Goal: Information Seeking & Learning: Learn about a topic

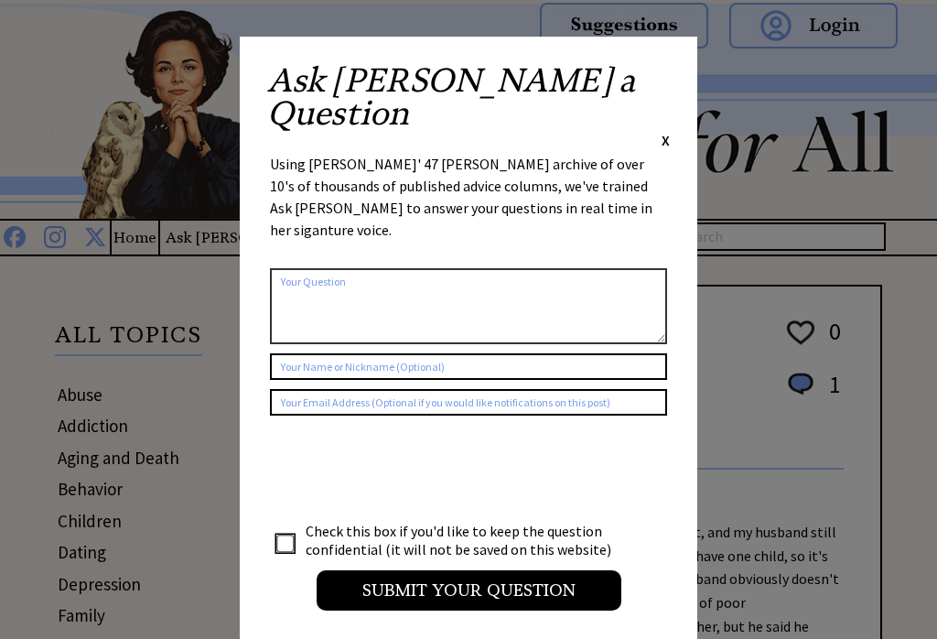
scroll to position [41, 0]
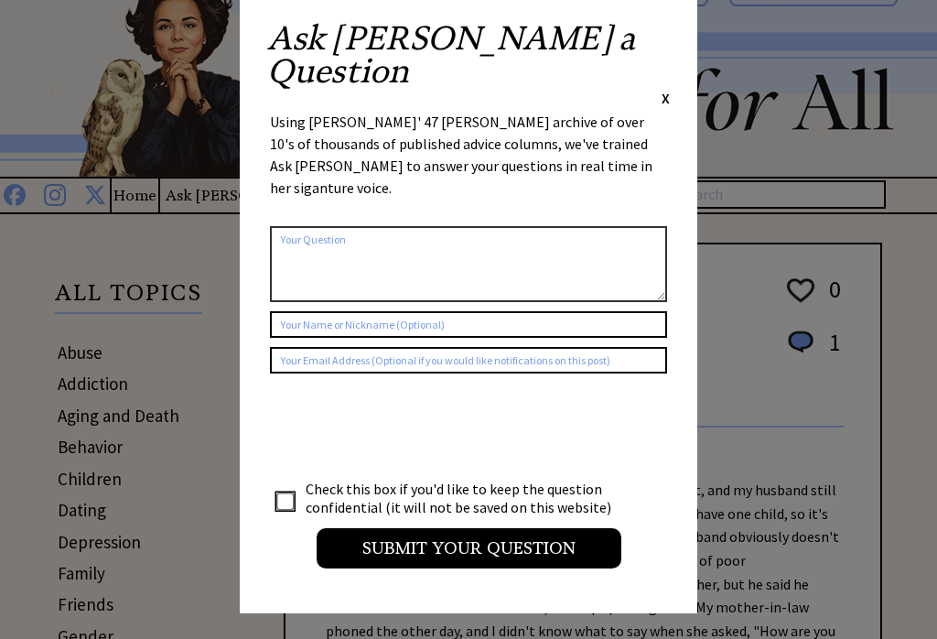
click at [642, 52] on div "Ask Ann a Question X" at bounding box center [468, 66] width 403 height 86
click at [644, 44] on div "Ask [PERSON_NAME] a Question X" at bounding box center [468, 66] width 403 height 86
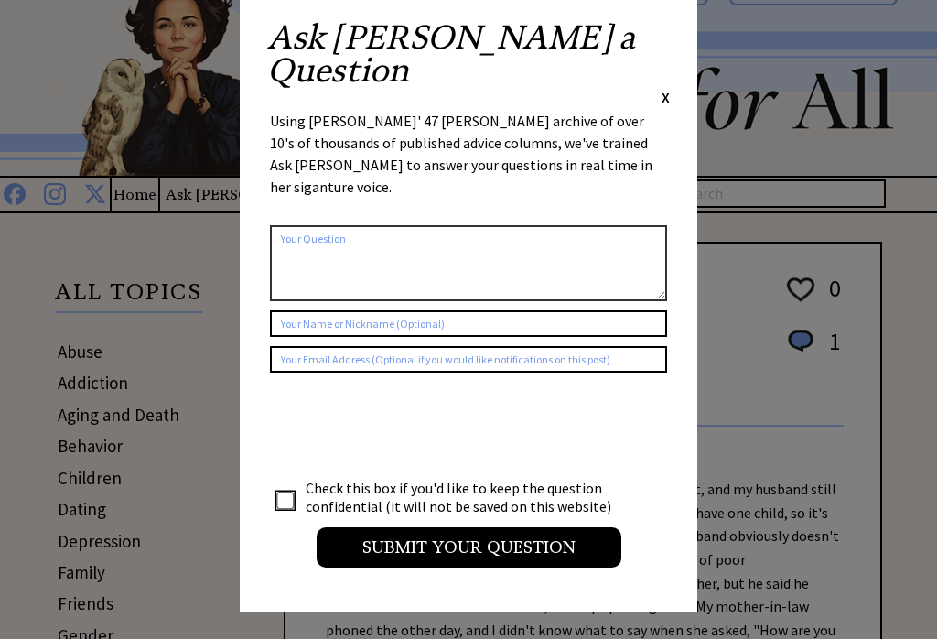
click at [663, 89] on span "X" at bounding box center [666, 98] width 8 height 18
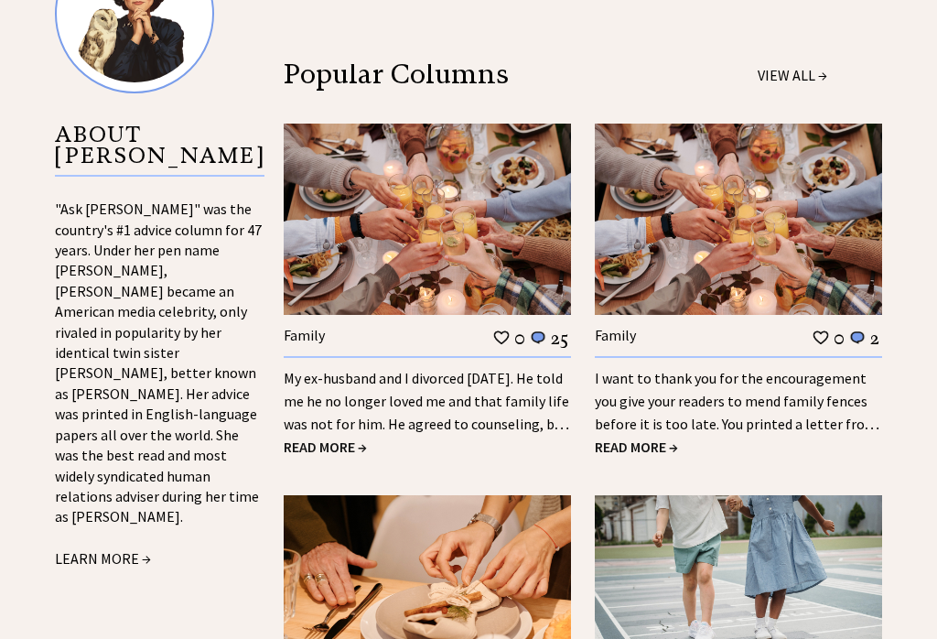
scroll to position [1673, 0]
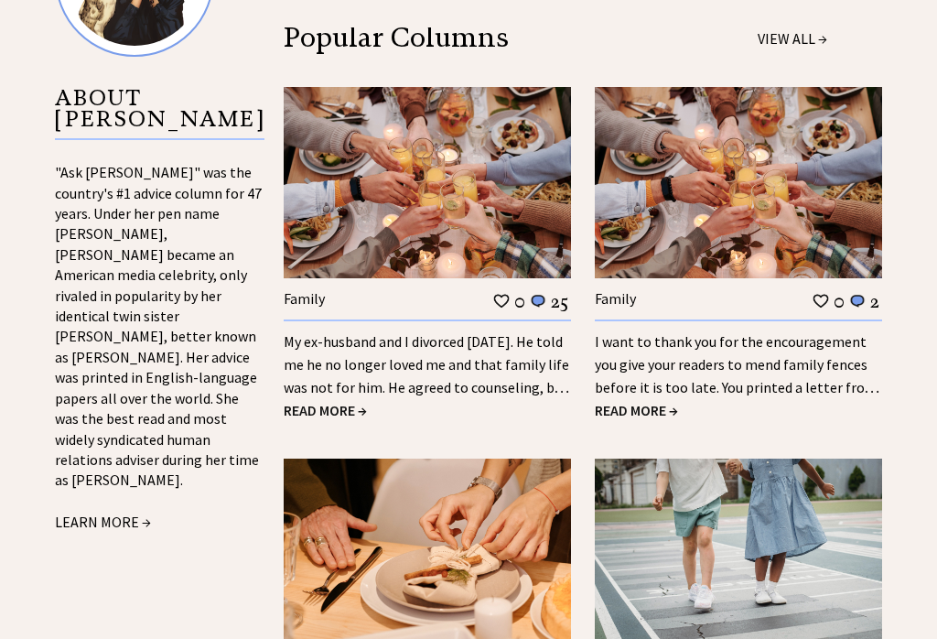
click at [397, 332] on link "My ex-husband and I divorced 18 years ago. He told me he no longer loved me and…" at bounding box center [427, 375] width 286 height 87
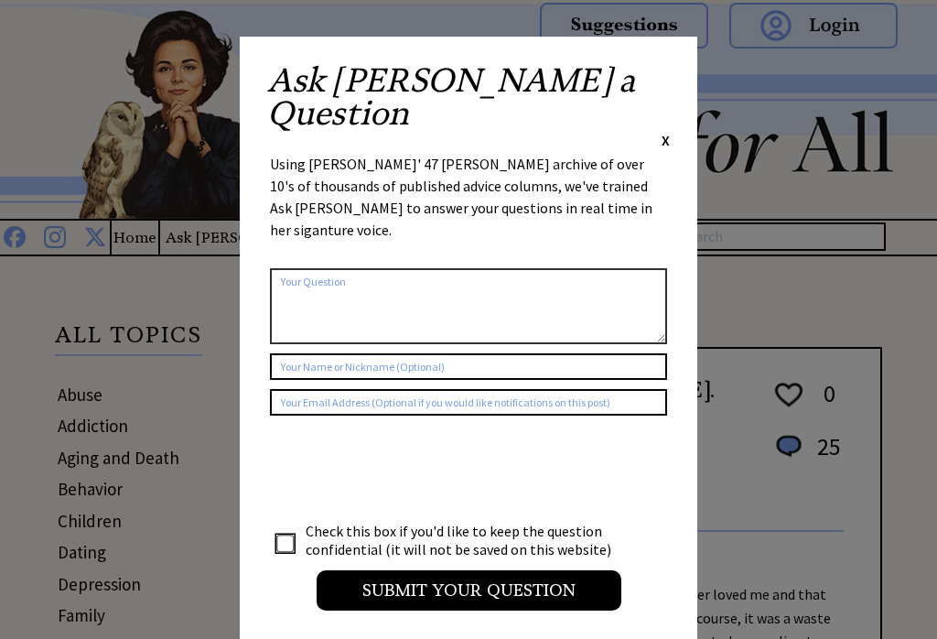
click at [661, 88] on div "Ask Ann a Question X" at bounding box center [468, 107] width 403 height 86
click at [657, 74] on div "Ask Ann a Question X" at bounding box center [468, 107] width 403 height 86
click at [650, 73] on div "Ask Ann a Question X" at bounding box center [468, 107] width 403 height 86
click at [653, 88] on div "Ask Ann a Question X" at bounding box center [468, 107] width 403 height 86
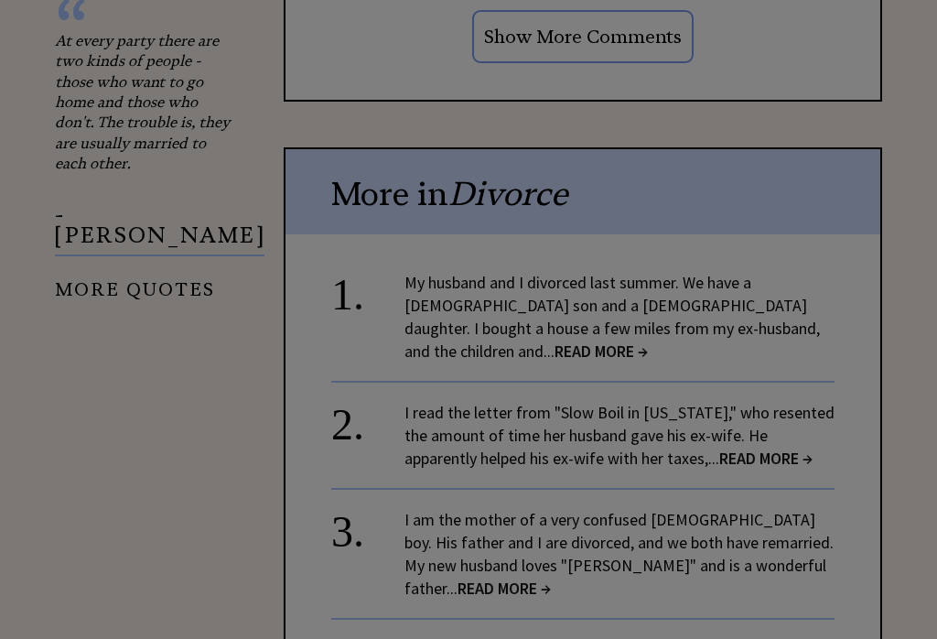
scroll to position [2001, 0]
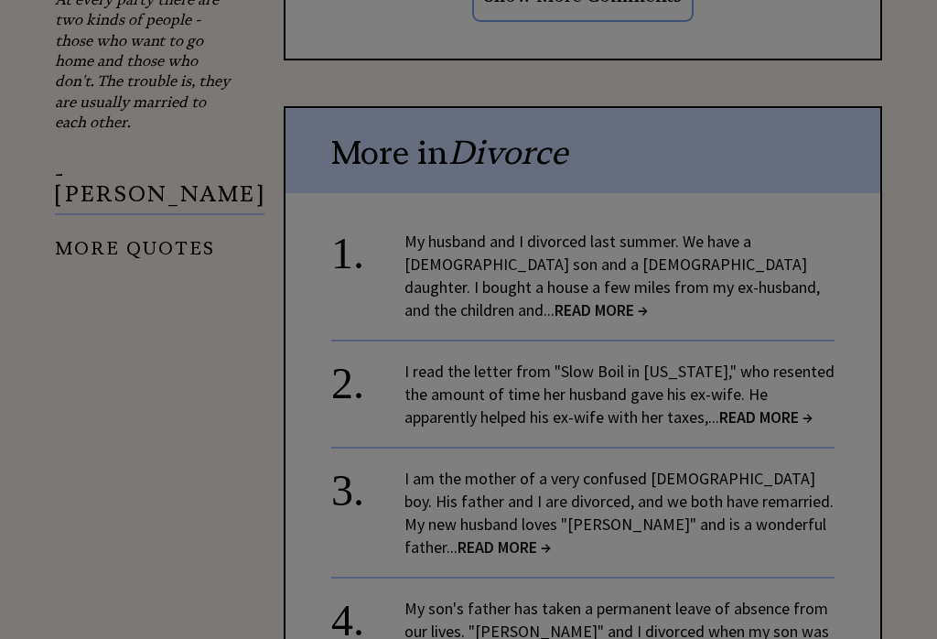
scroll to position [2035, 0]
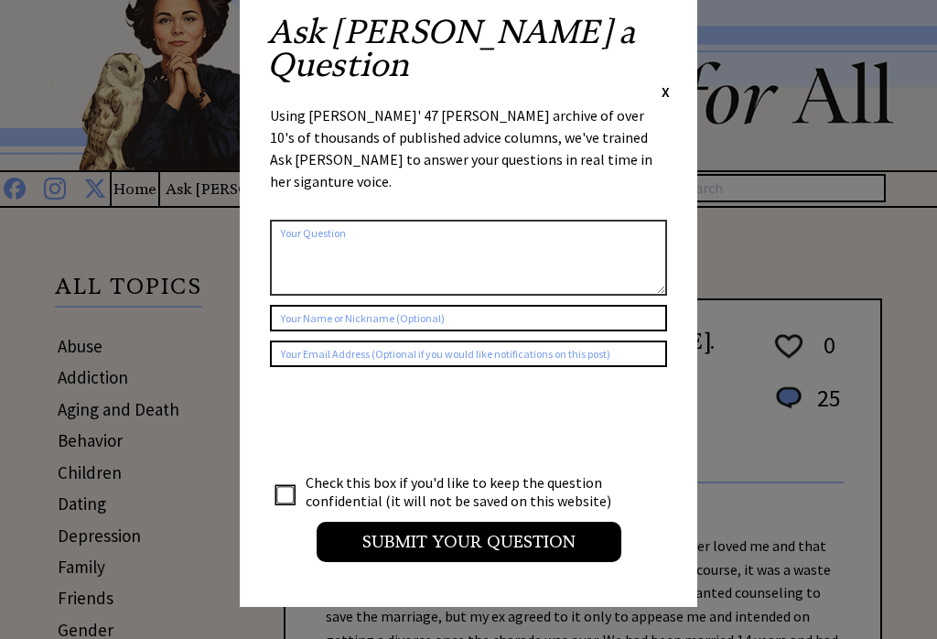
scroll to position [0, 0]
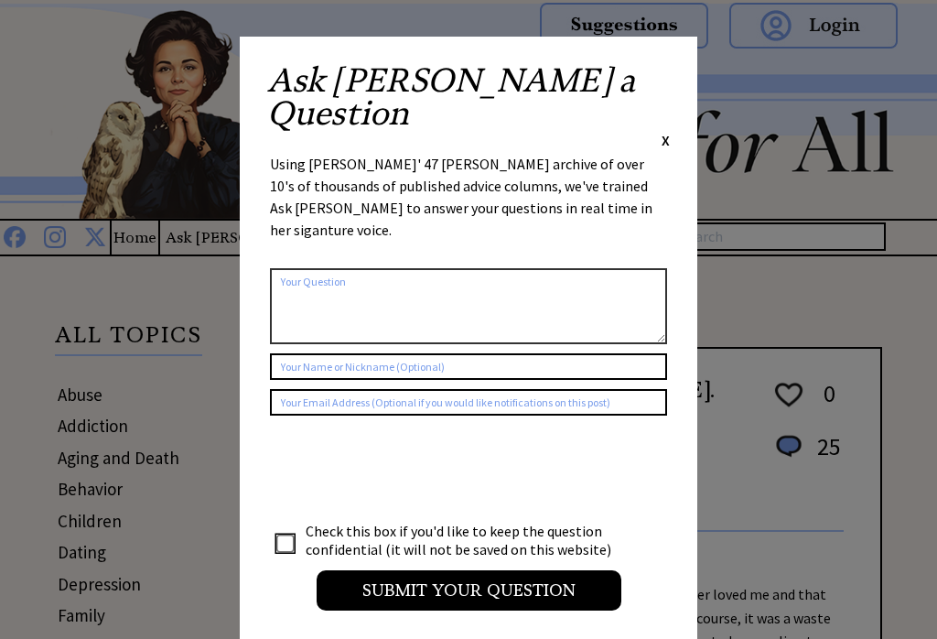
click at [653, 81] on div "Ask Ann a Question X" at bounding box center [468, 107] width 403 height 86
click at [649, 81] on div "Ask Ann a Question X" at bounding box center [468, 107] width 403 height 86
click at [625, 69] on div "Ask Ann a Question X" at bounding box center [468, 107] width 403 height 86
click at [623, 60] on div "Ask Ann a Question X Using Ann Landers' 47 vear archive of over 10's of thousan…" at bounding box center [469, 346] width 458 height 619
click at [632, 54] on div "Ask Ann a Question X Using Ann Landers' 47 vear archive of over 10's of thousan…" at bounding box center [469, 346] width 458 height 619
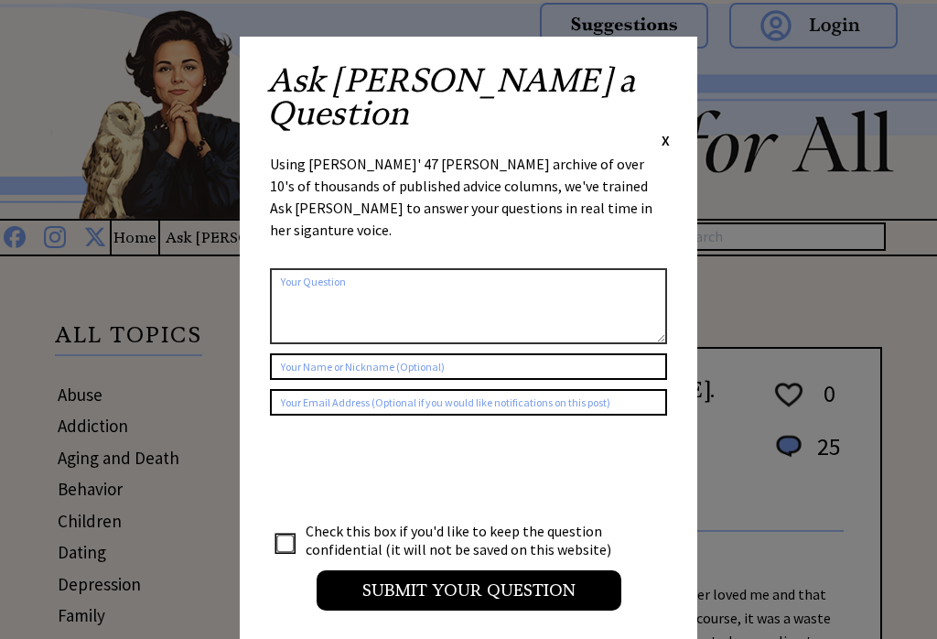
click at [645, 84] on div "Ask Ann a Question X" at bounding box center [468, 107] width 403 height 86
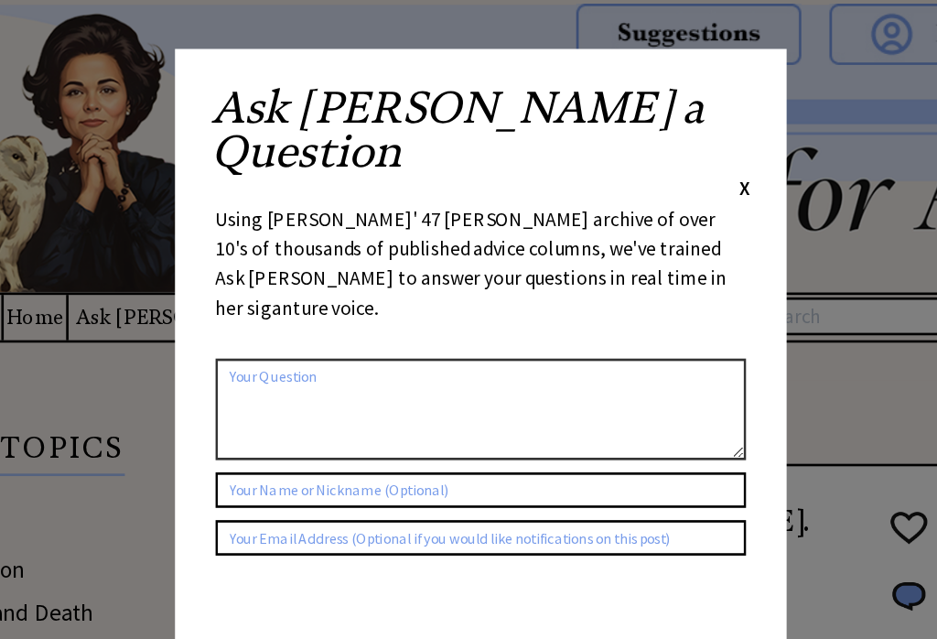
click at [588, 75] on div "Ask Ann a Question X Using Ann Landers' 47 vear archive of over 10's of thousan…" at bounding box center [469, 346] width 458 height 619
click at [574, 76] on div "Ask Ann a Question X Using Ann Landers' 47 vear archive of over 10's of thousan…" at bounding box center [469, 346] width 458 height 619
click at [575, 70] on div "Ask Ann a Question X Using Ann Landers' 47 vear archive of over 10's of thousan…" at bounding box center [469, 346] width 458 height 619
click at [550, 91] on div "Ask Ann a Question X" at bounding box center [468, 107] width 403 height 86
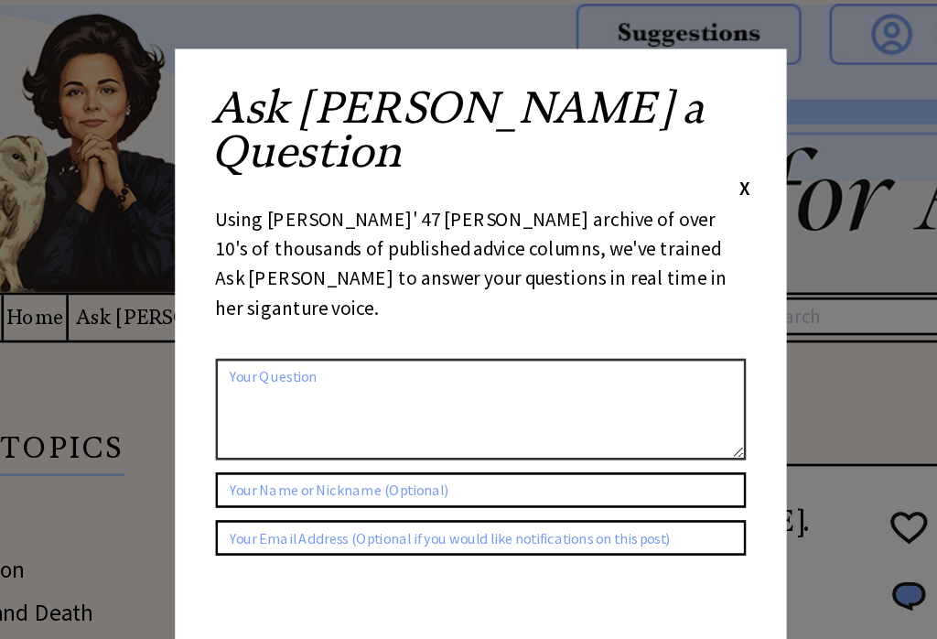
click at [544, 84] on div "Ask Ann a Question X" at bounding box center [468, 107] width 403 height 86
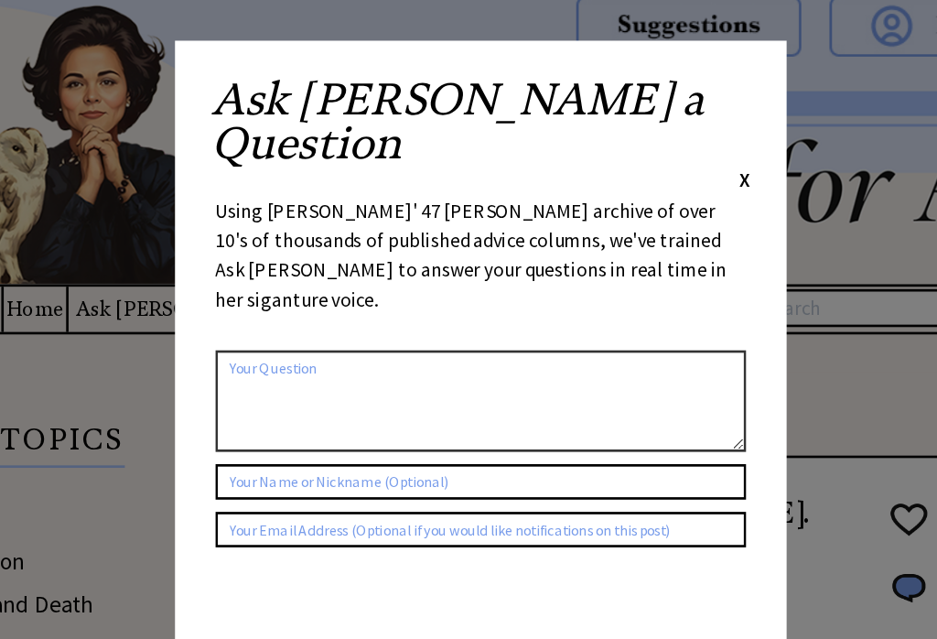
click at [662, 131] on span "X" at bounding box center [666, 140] width 8 height 18
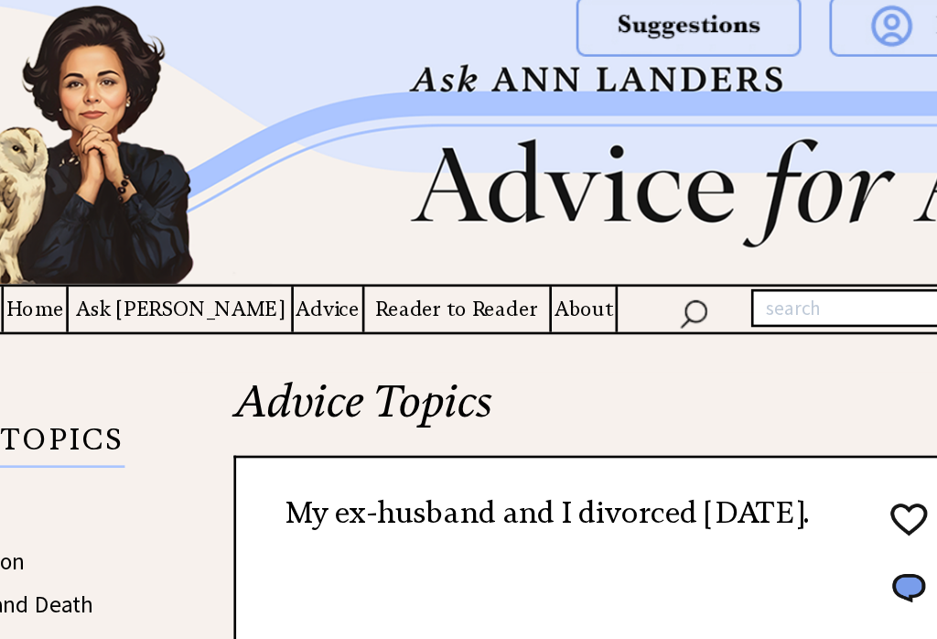
click at [580, 72] on div at bounding box center [749, 41] width 339 height 82
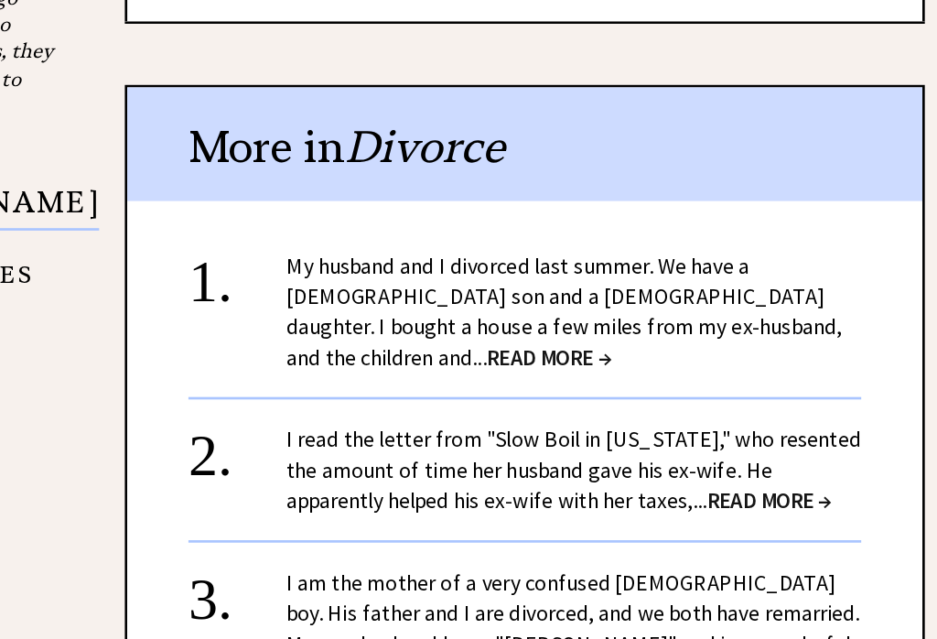
scroll to position [1935, 0]
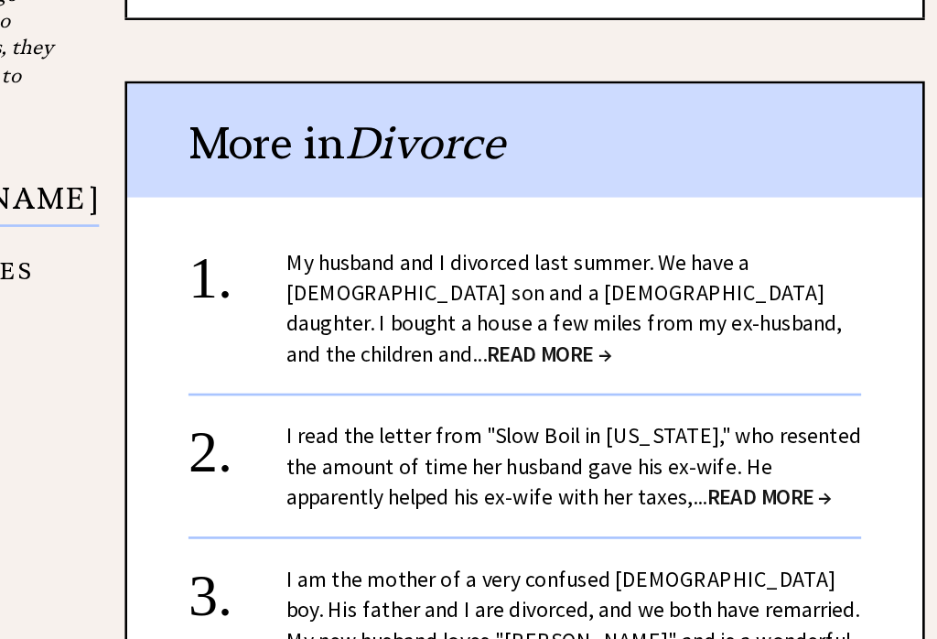
click at [566, 394] on span "READ MORE →" at bounding box center [601, 404] width 93 height 21
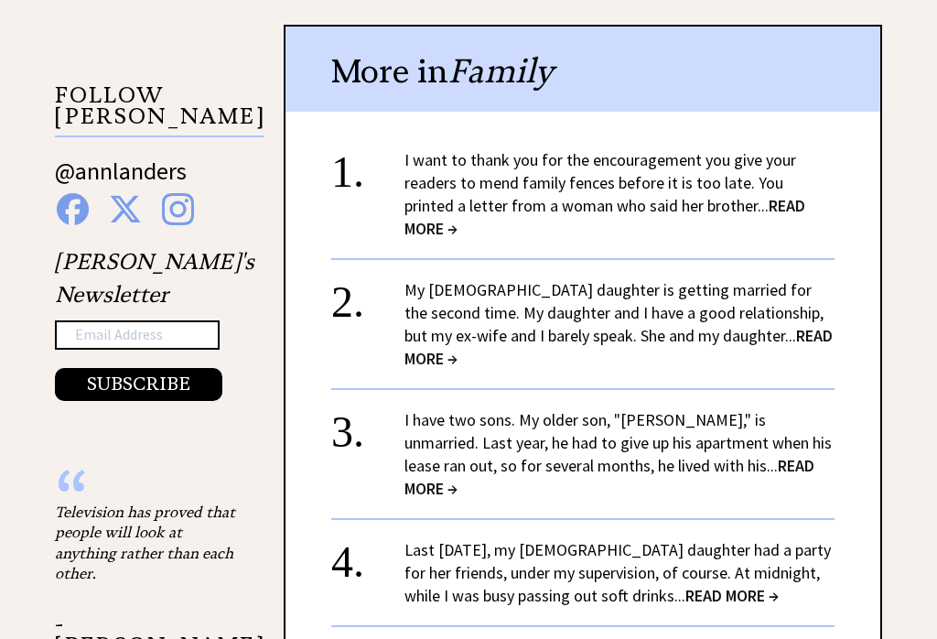
scroll to position [1711, 0]
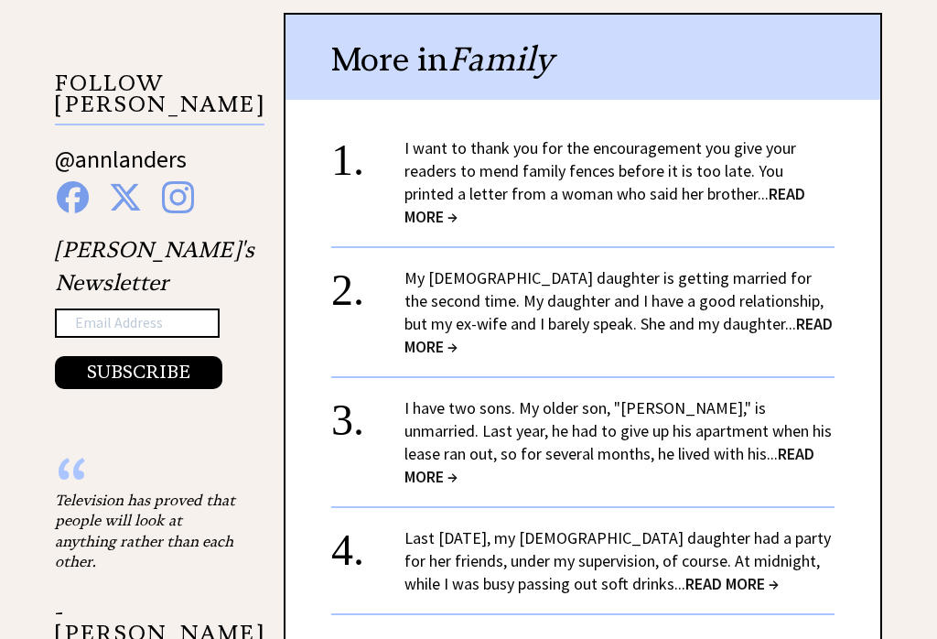
click at [773, 313] on span "READ MORE →" at bounding box center [619, 335] width 428 height 44
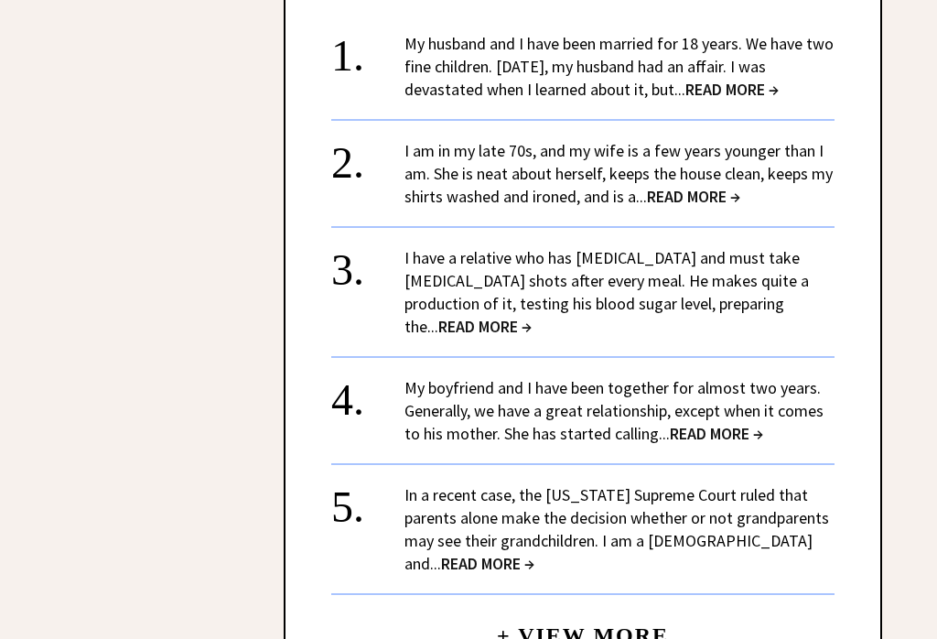
scroll to position [2516, 0]
click at [685, 185] on span "READ MORE →" at bounding box center [693, 195] width 93 height 21
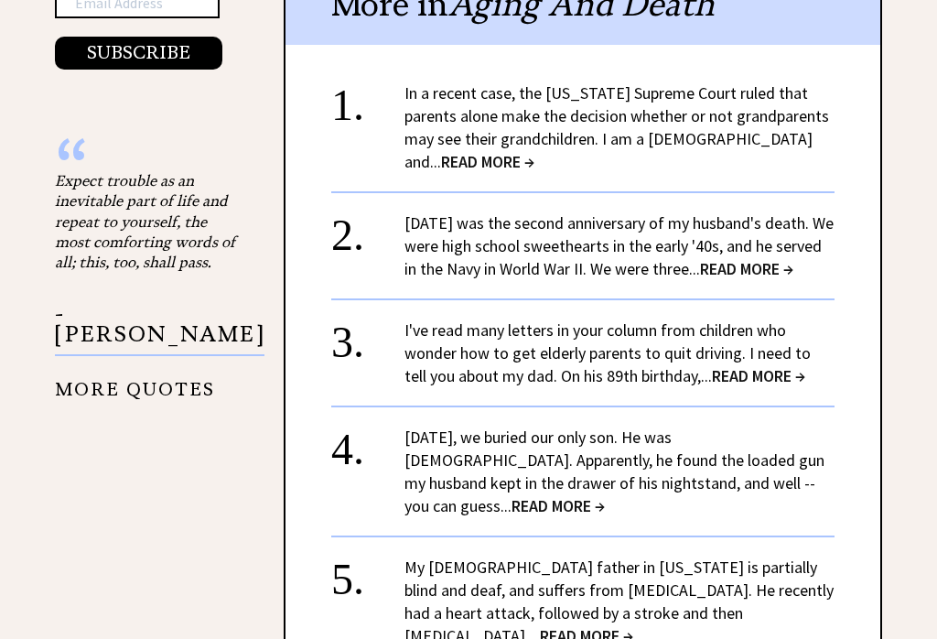
scroll to position [1780, 0]
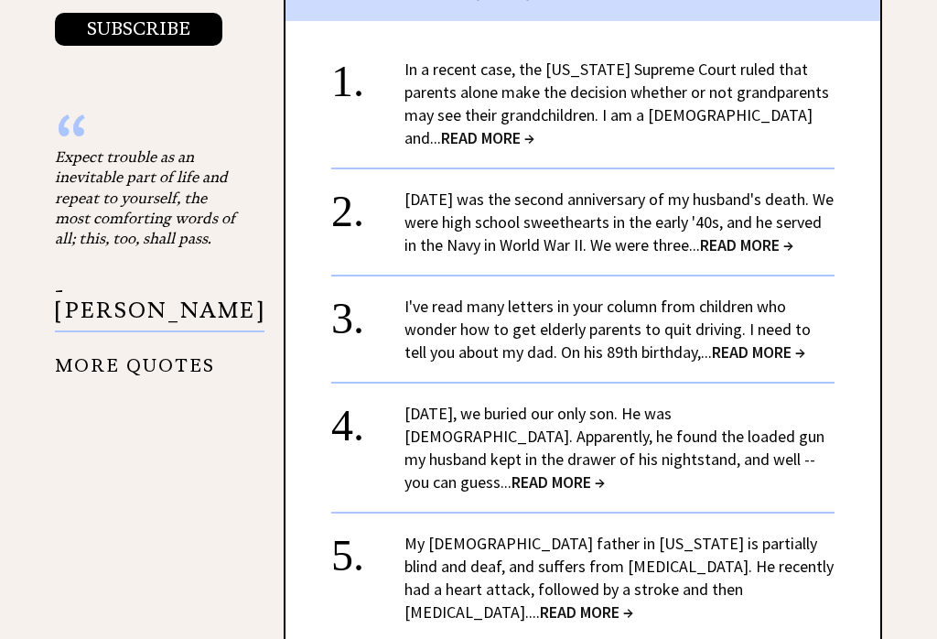
click at [765, 189] on div "[DATE] was the second anniversary of my husband's death. We were high school sw…" at bounding box center [620, 222] width 430 height 69
click at [764, 234] on span "READ MORE →" at bounding box center [746, 244] width 93 height 21
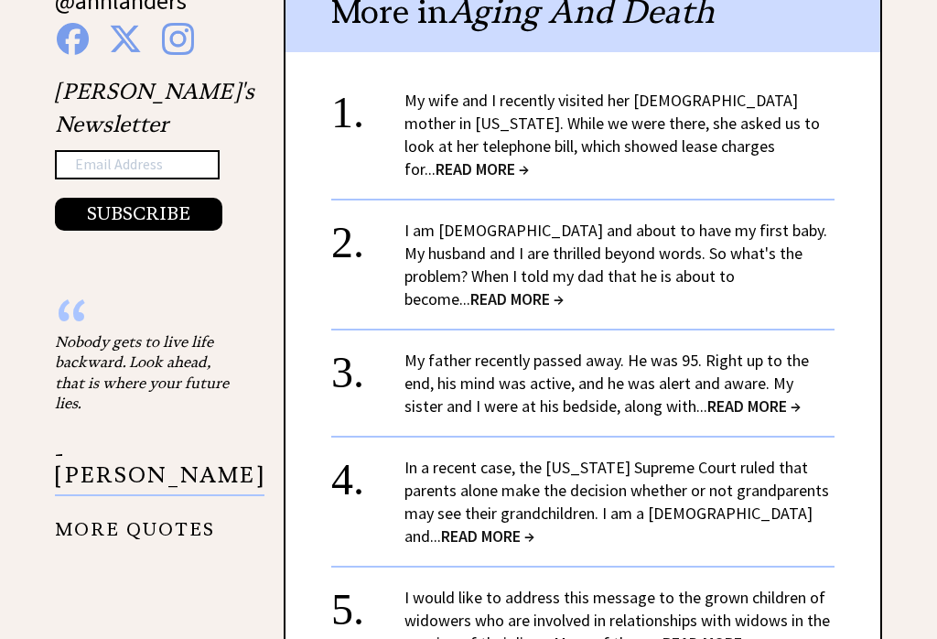
scroll to position [1871, 0]
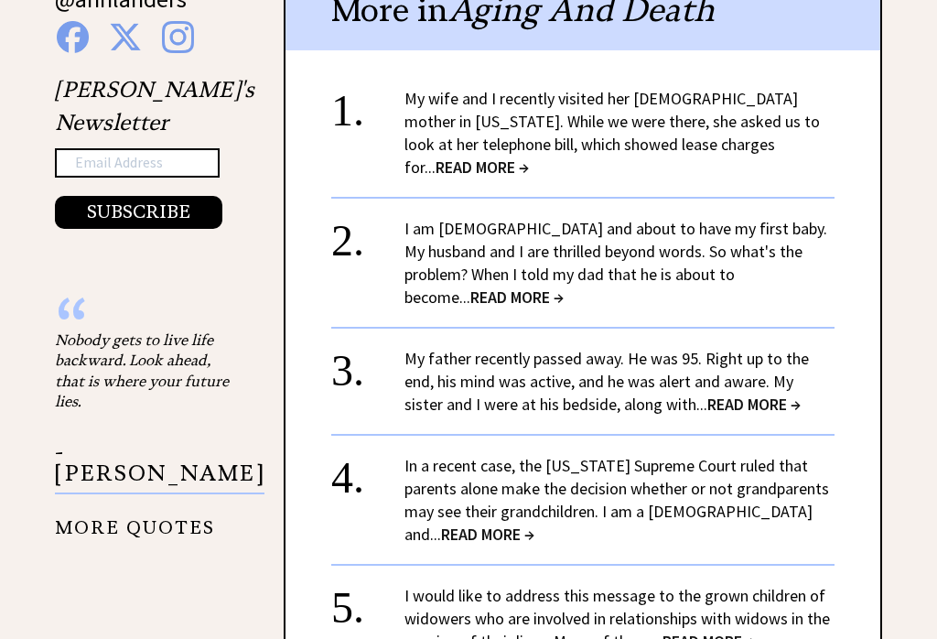
click at [564, 287] on span "READ MORE →" at bounding box center [516, 297] width 93 height 21
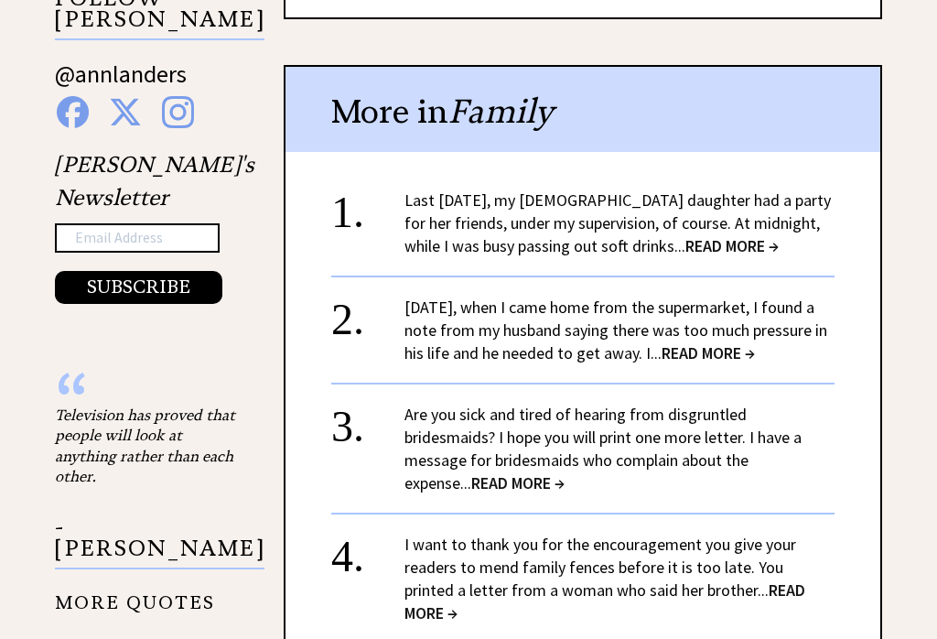
scroll to position [1796, 0]
click at [719, 236] on center "+ View More" at bounding box center [582, 511] width 503 height 651
click at [733, 235] on span "READ MORE →" at bounding box center [731, 245] width 93 height 21
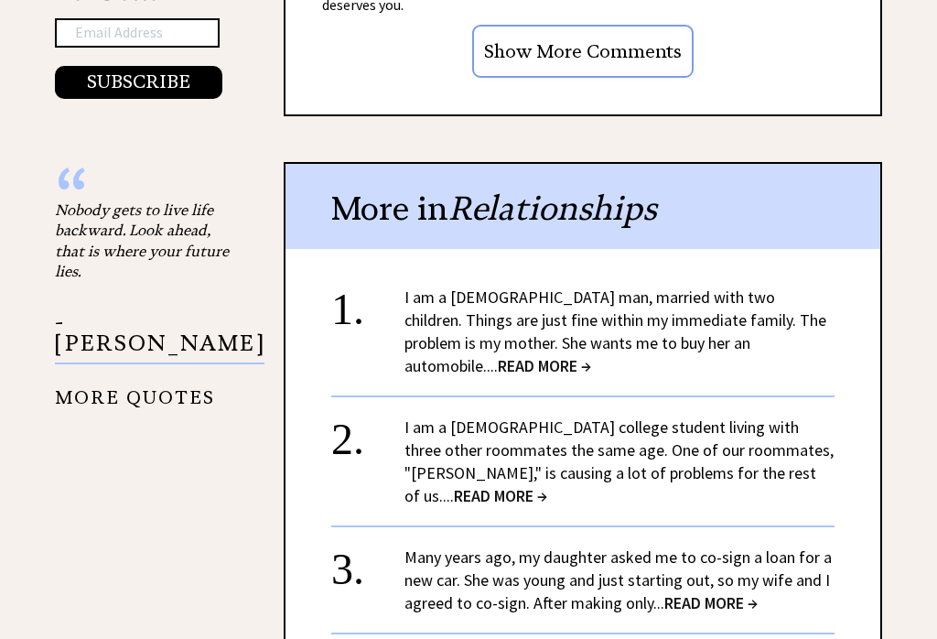
scroll to position [2003, 0]
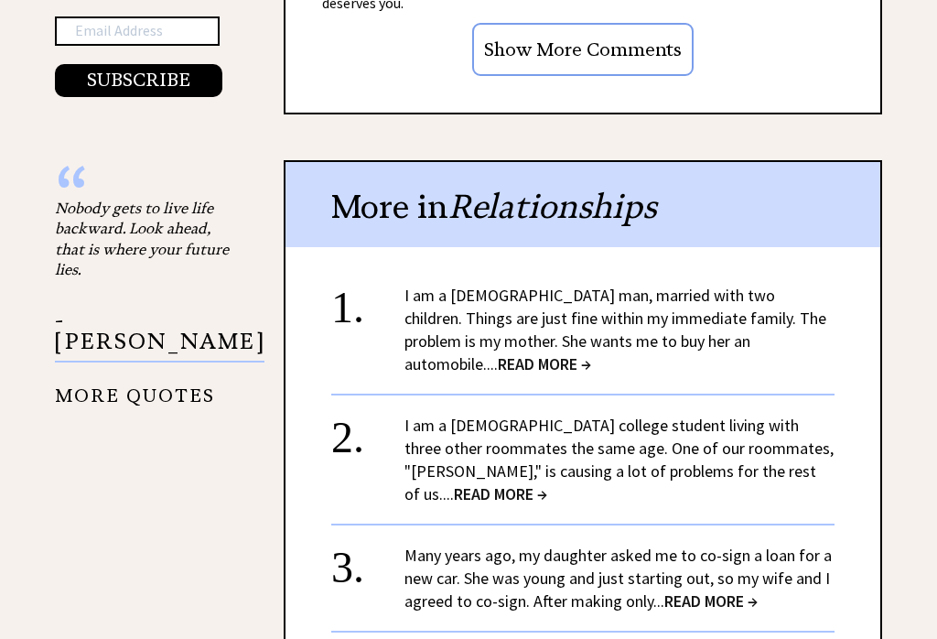
click at [591, 353] on span "READ MORE →" at bounding box center [544, 363] width 93 height 21
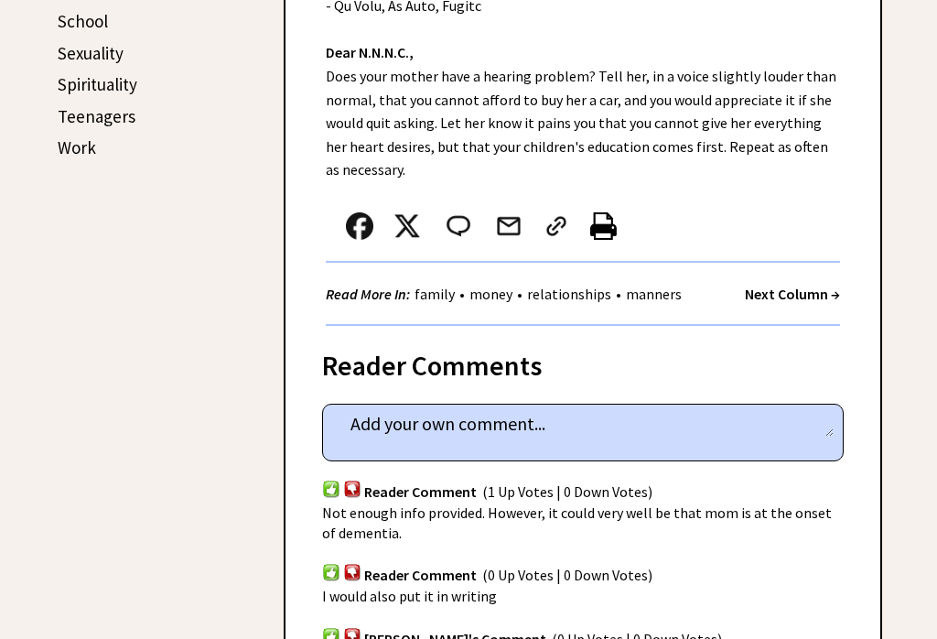
scroll to position [976, 0]
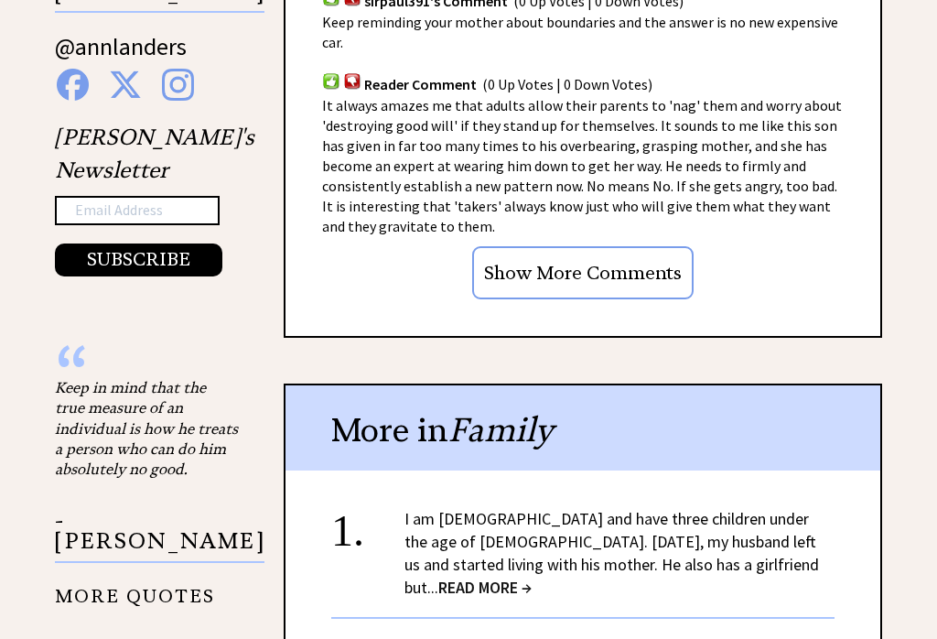
scroll to position [1643, 0]
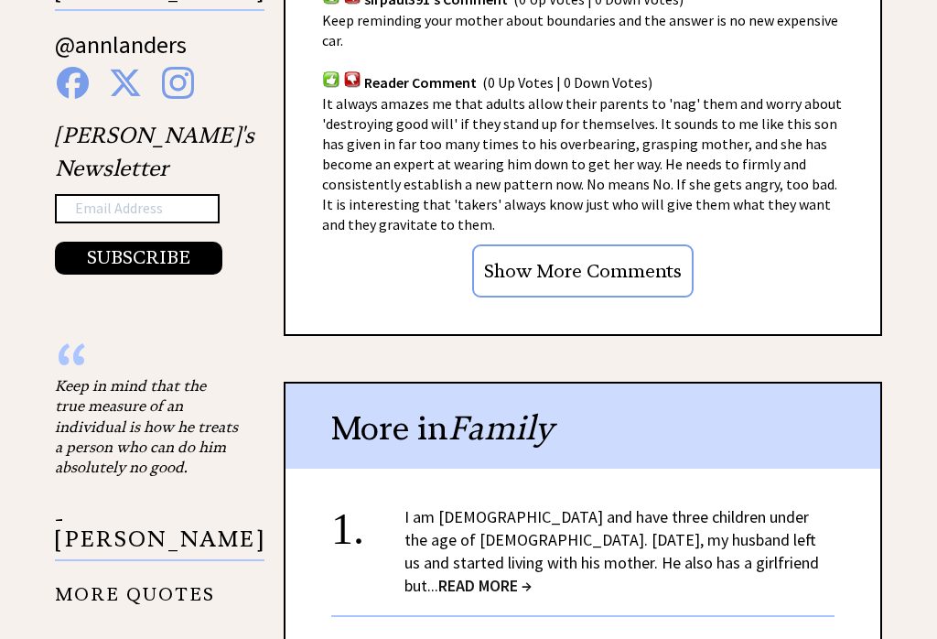
click at [563, 260] on input "Show More Comments" at bounding box center [582, 270] width 221 height 53
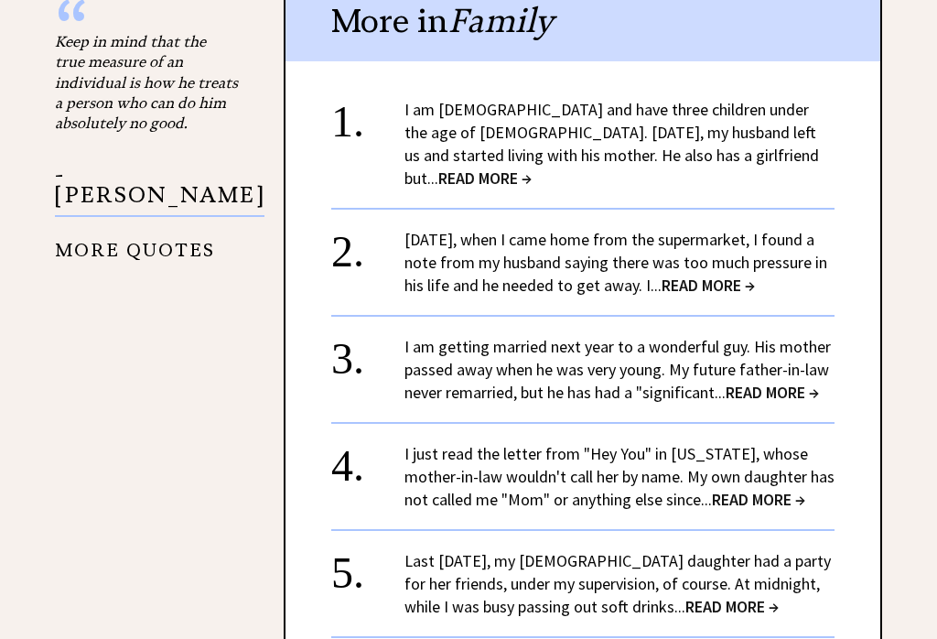
scroll to position [2000, 0]
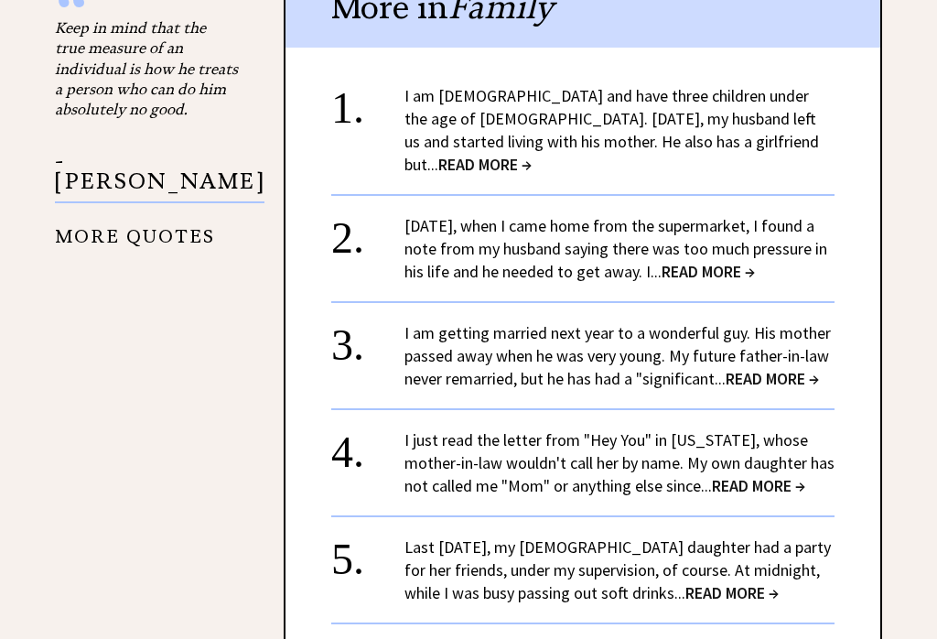
click at [786, 264] on div "Two weeks ago, when I came home from the supermarket, I found a note from my hu…" at bounding box center [620, 249] width 430 height 69
click at [745, 262] on span "READ MORE →" at bounding box center [708, 272] width 93 height 21
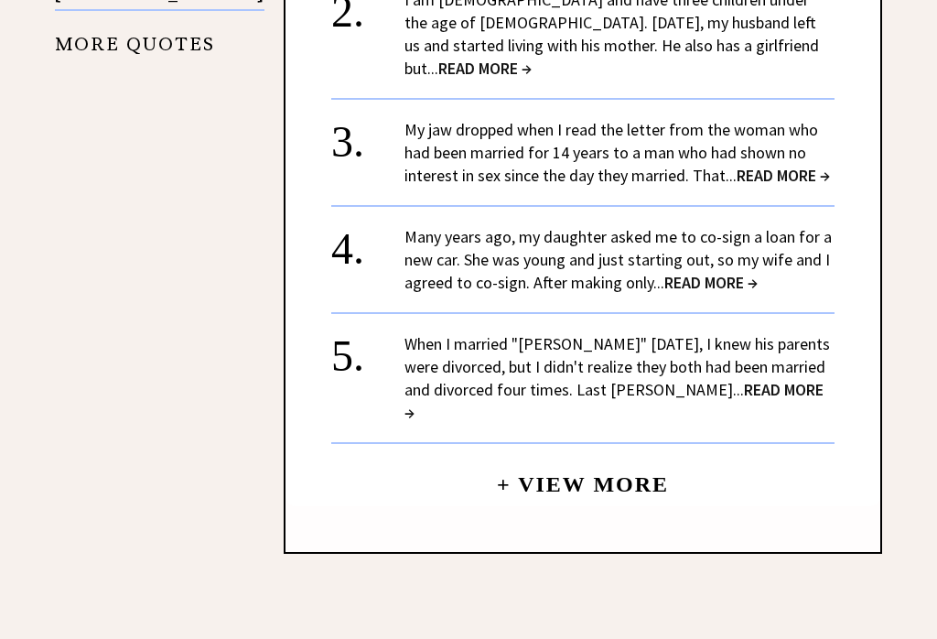
scroll to position [2492, 0]
click at [727, 273] on center "+ View More" at bounding box center [582, 192] width 503 height 628
click at [728, 272] on center "+ View More" at bounding box center [582, 192] width 503 height 628
click at [696, 272] on span "READ MORE →" at bounding box center [710, 282] width 93 height 21
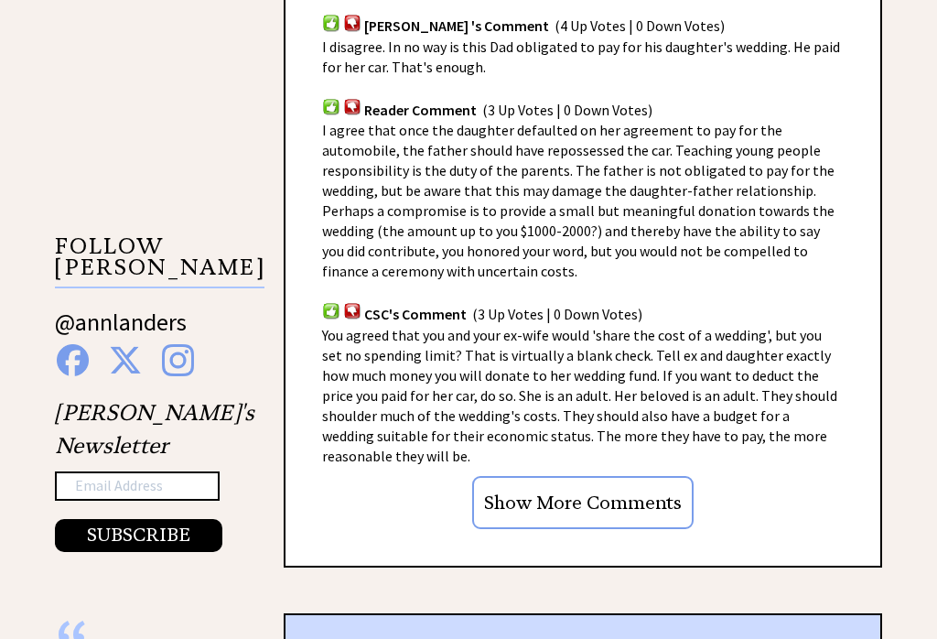
scroll to position [1564, 0]
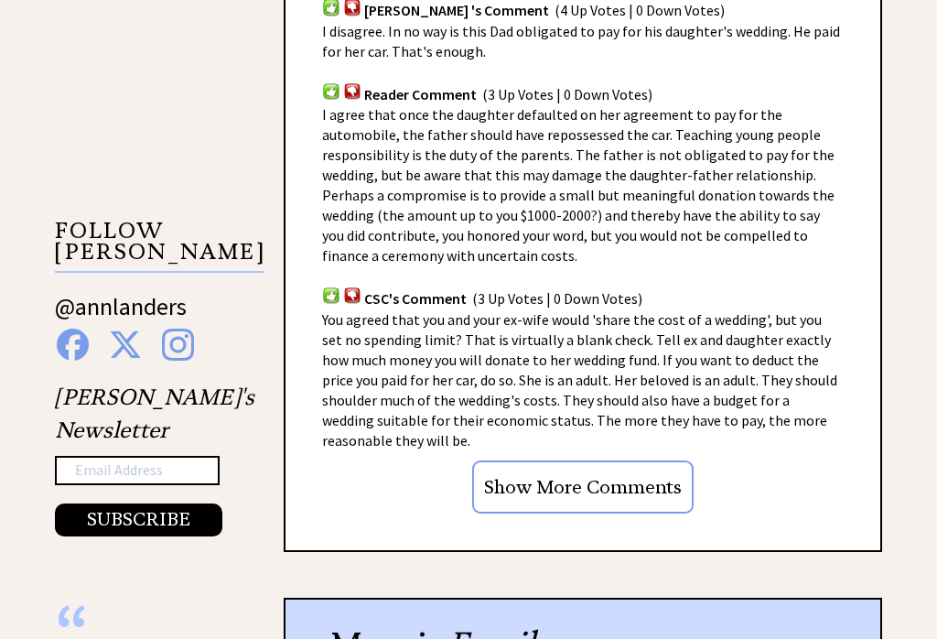
click at [609, 460] on input "Show More Comments" at bounding box center [582, 486] width 221 height 53
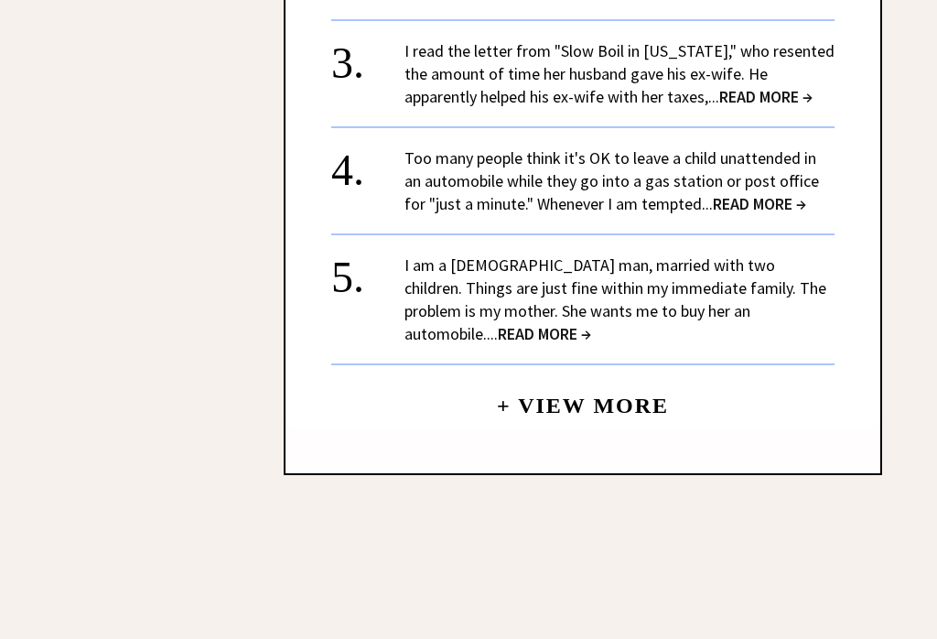
scroll to position [6041, 0]
click at [595, 378] on link "+ View More" at bounding box center [583, 397] width 172 height 39
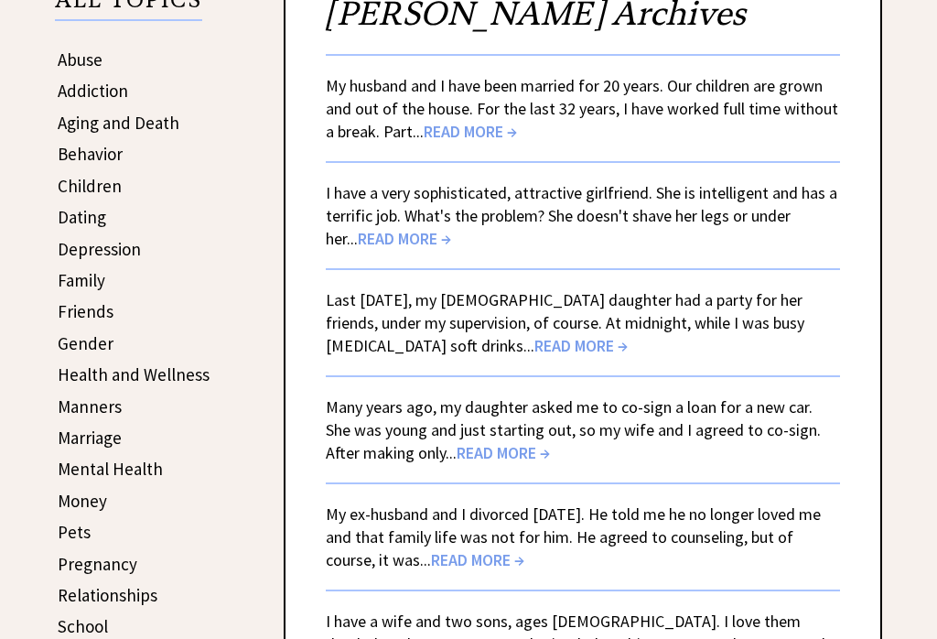
scroll to position [338, 0]
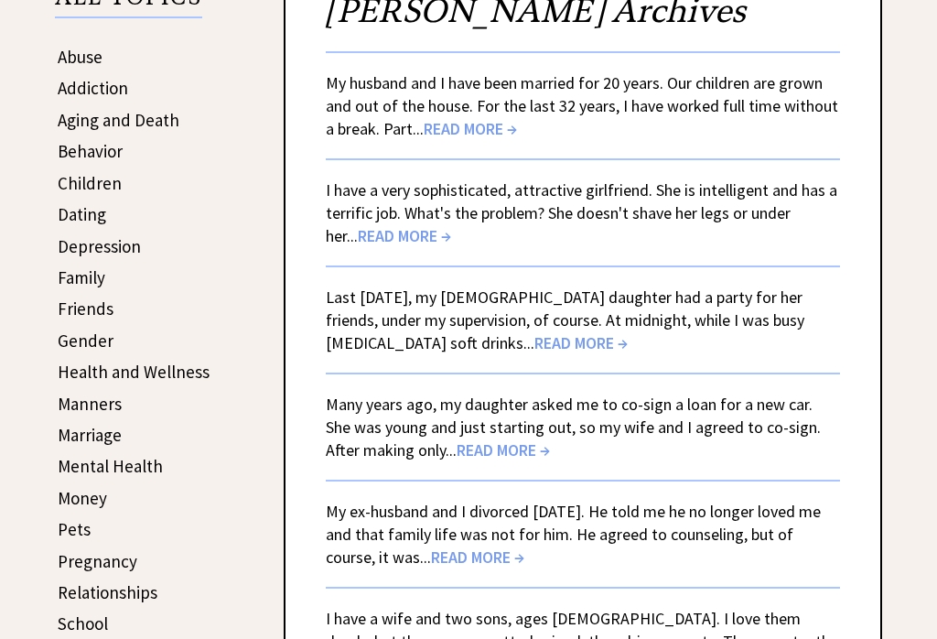
click at [211, 297] on div "ALL TOPICS Abuse Addiction Aging and Death Behavior Children Dating Depression …" at bounding box center [146, 361] width 183 height 811
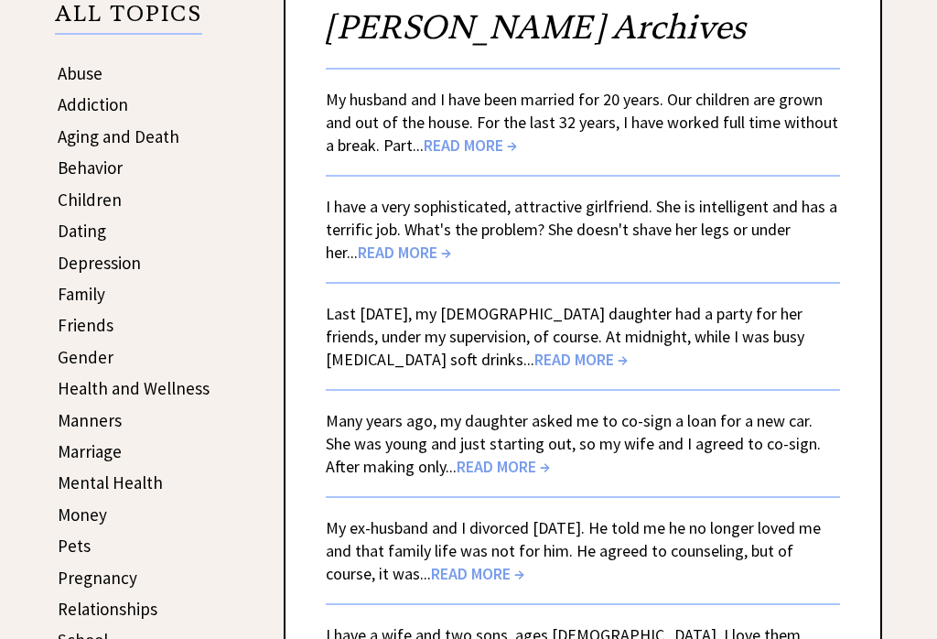
scroll to position [319, 0]
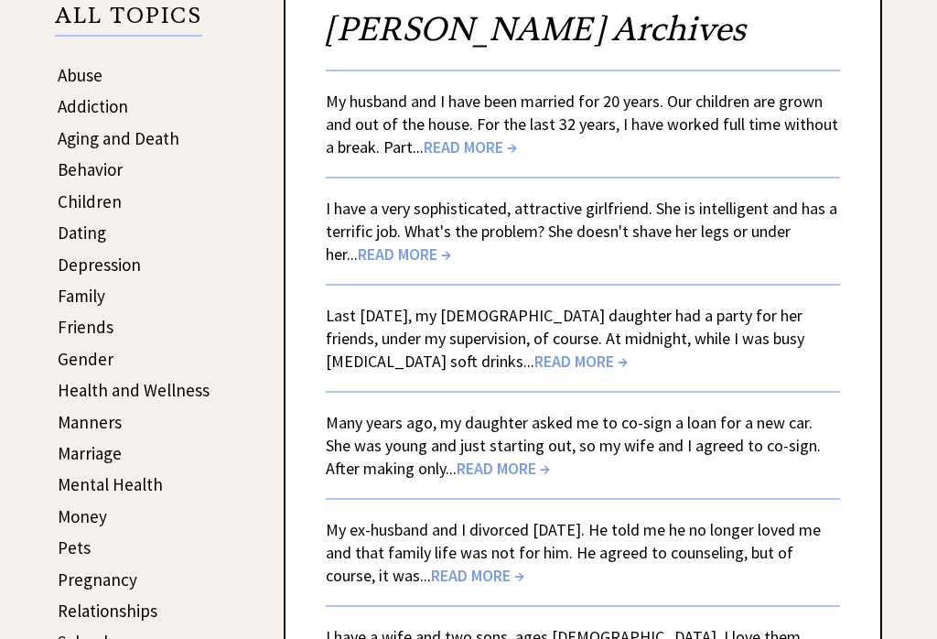
click at [373, 262] on span "READ MORE →" at bounding box center [404, 253] width 93 height 21
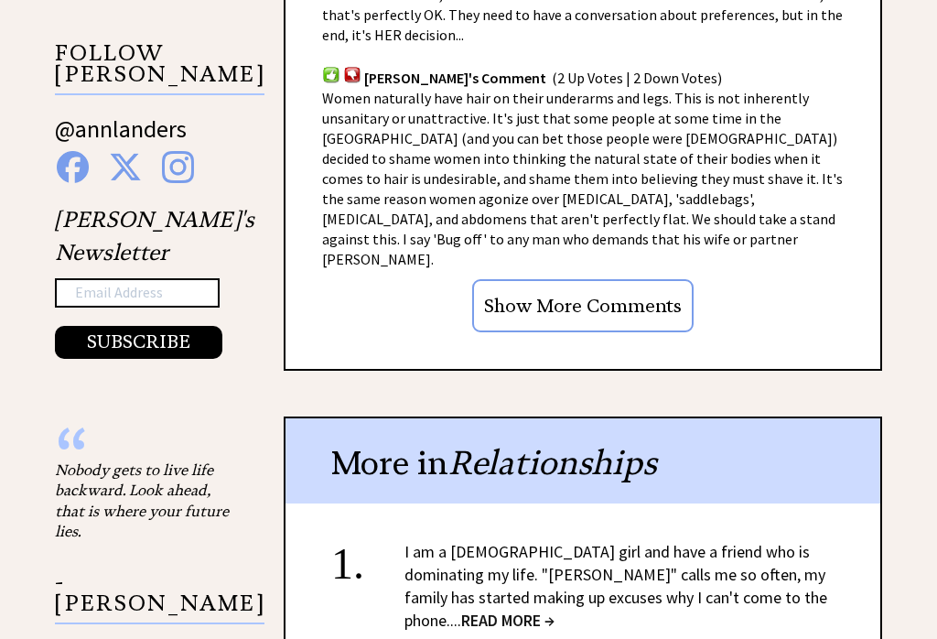
scroll to position [1741, 0]
click at [587, 286] on input "Show More Comments" at bounding box center [582, 306] width 221 height 53
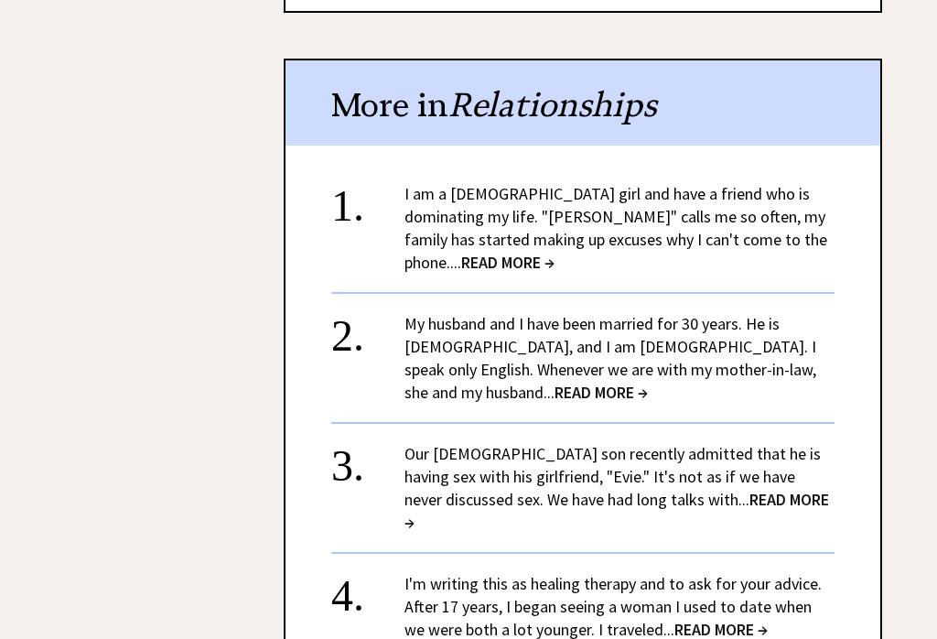
scroll to position [5040, 0]
click at [648, 382] on span "READ MORE →" at bounding box center [601, 392] width 93 height 21
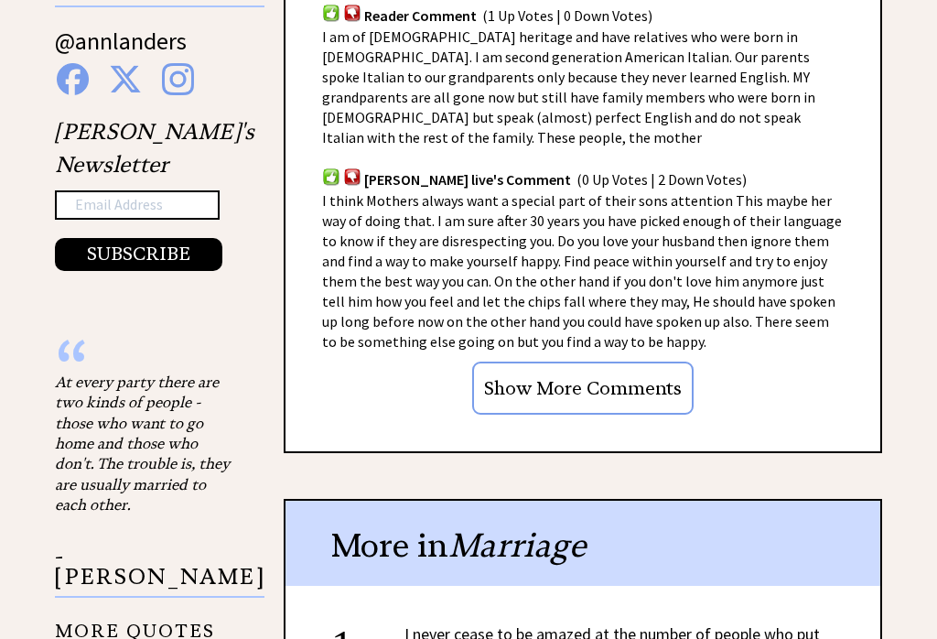
scroll to position [1656, 0]
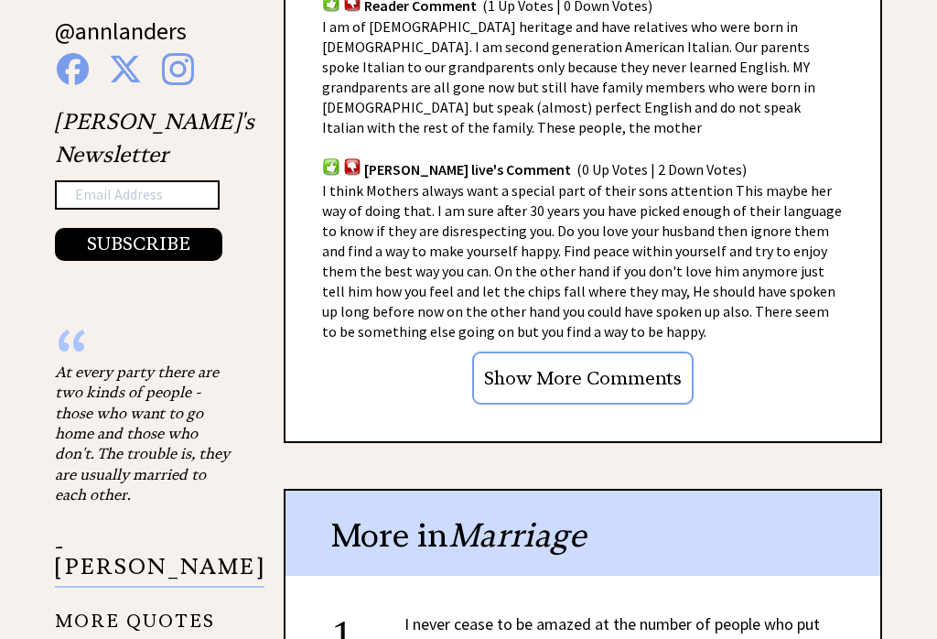
click at [562, 351] on input "Show More Comments" at bounding box center [582, 377] width 221 height 53
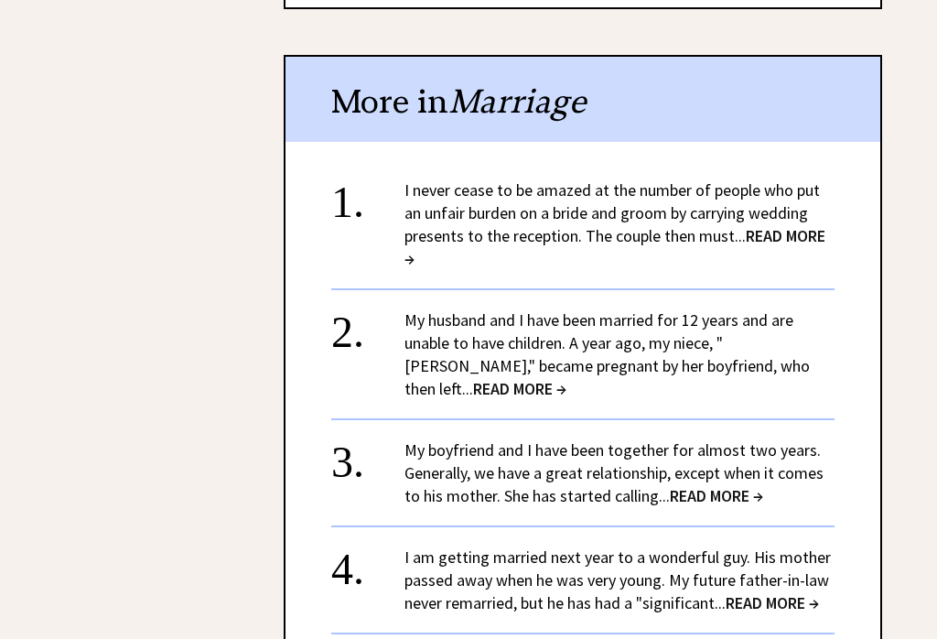
scroll to position [2382, 0]
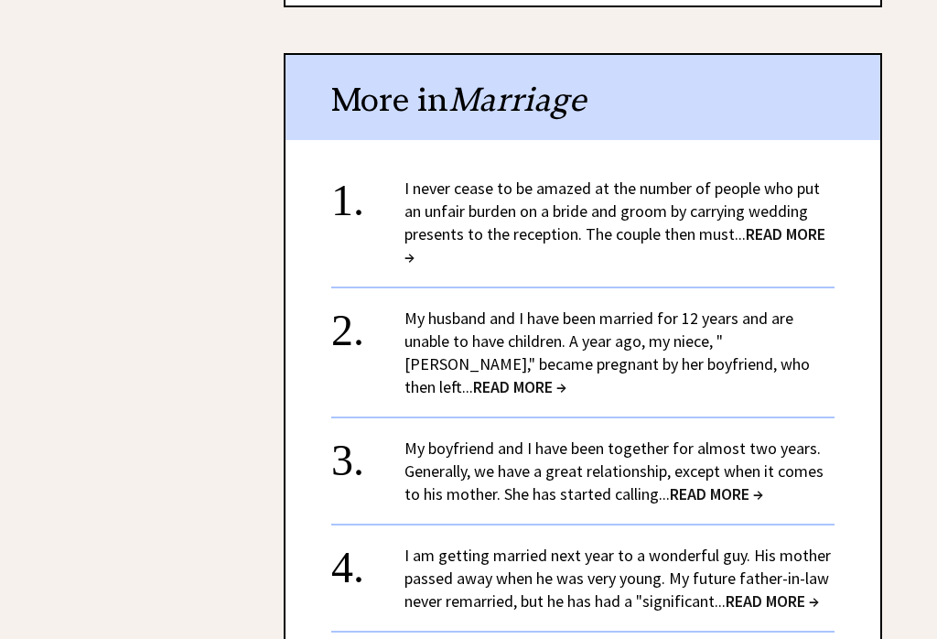
click at [791, 224] on span "READ MORE →" at bounding box center [615, 246] width 421 height 44
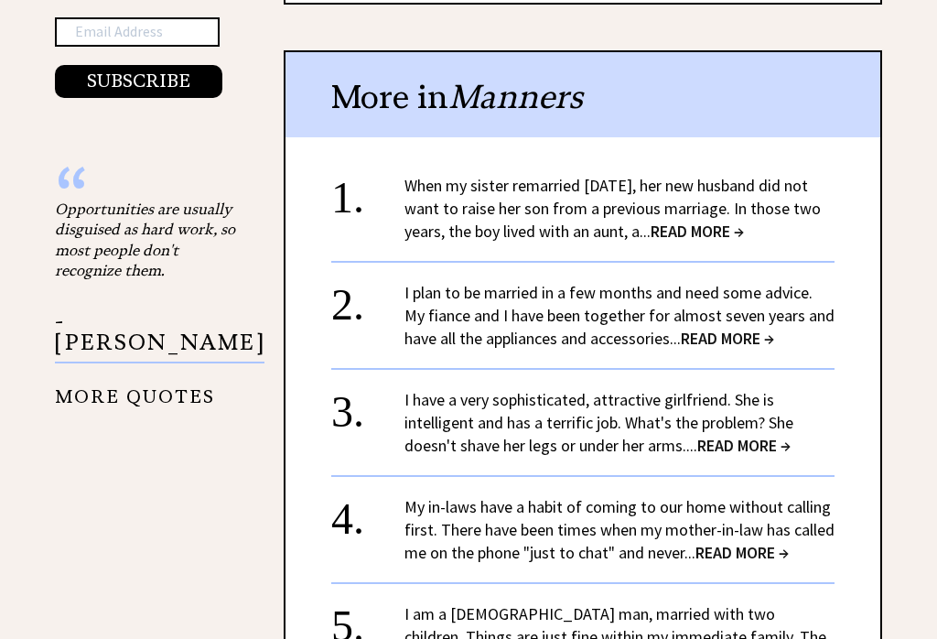
scroll to position [1824, 0]
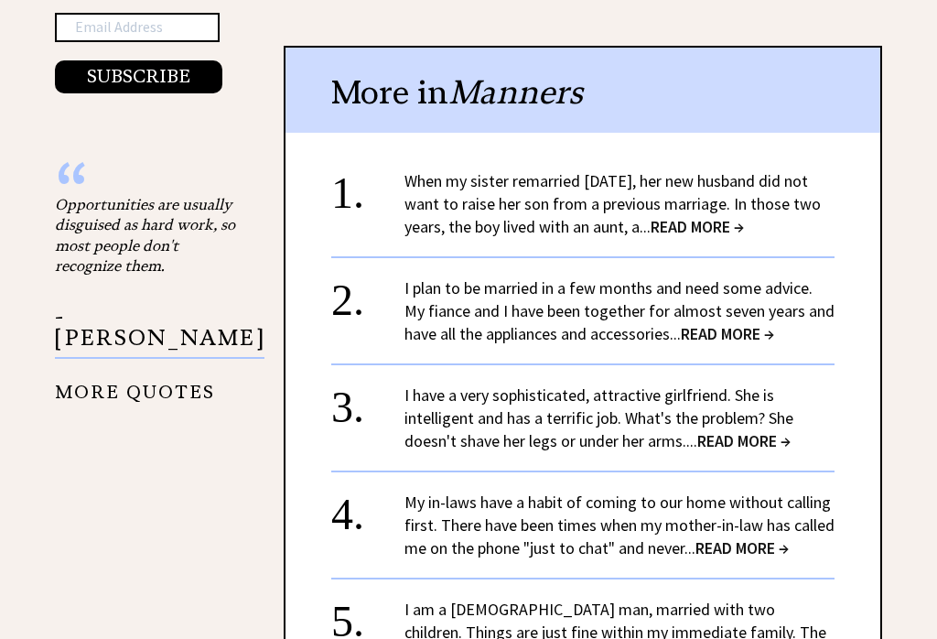
click at [716, 216] on span "READ MORE →" at bounding box center [697, 226] width 93 height 21
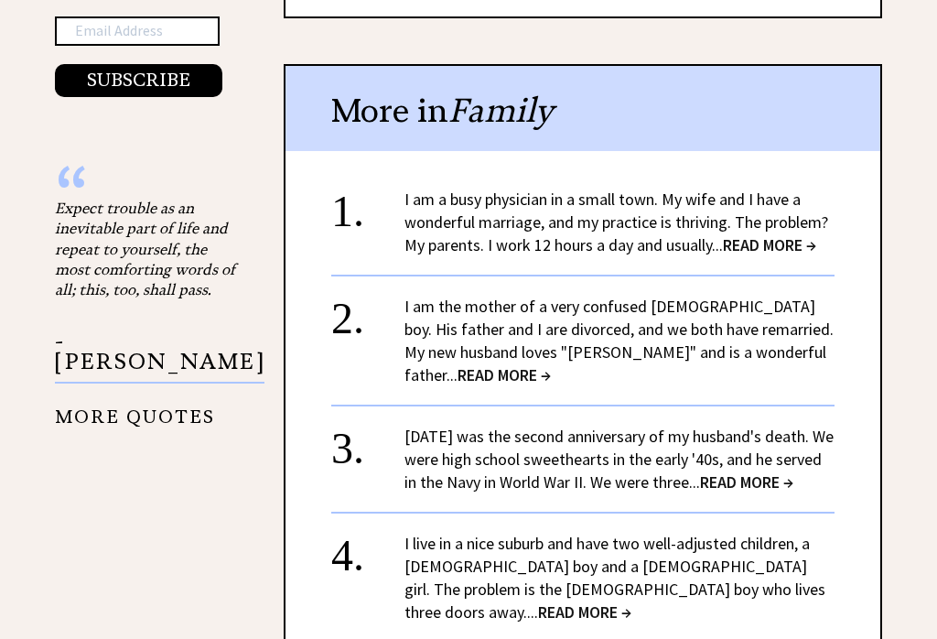
scroll to position [2004, 0]
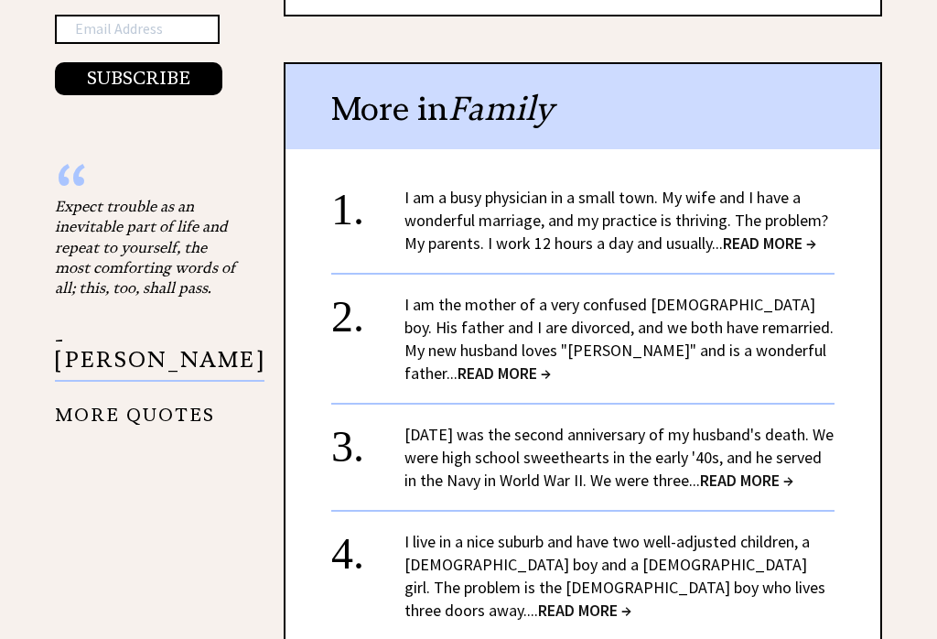
click at [763, 238] on span "READ MORE →" at bounding box center [769, 243] width 93 height 21
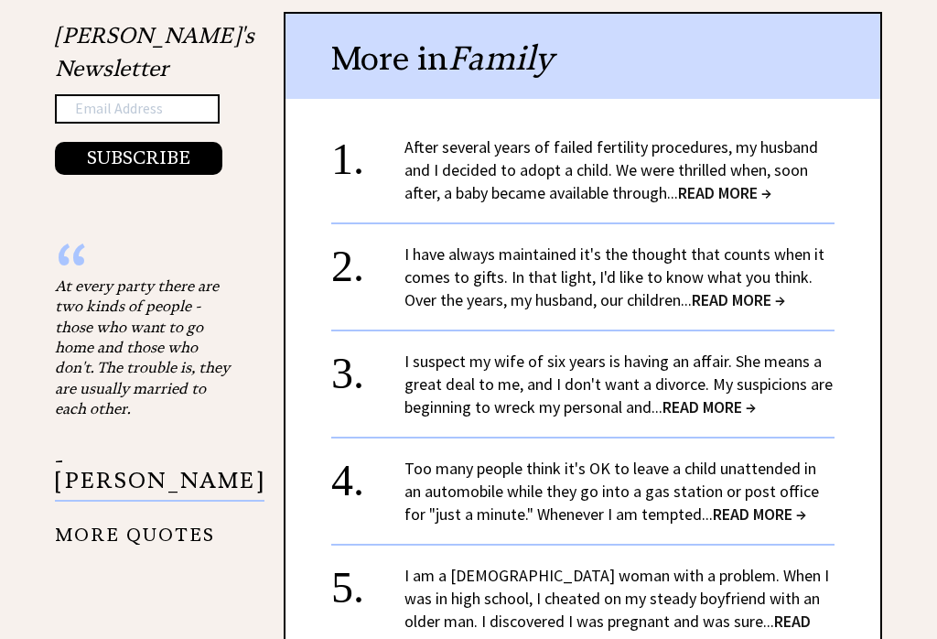
scroll to position [2064, 0]
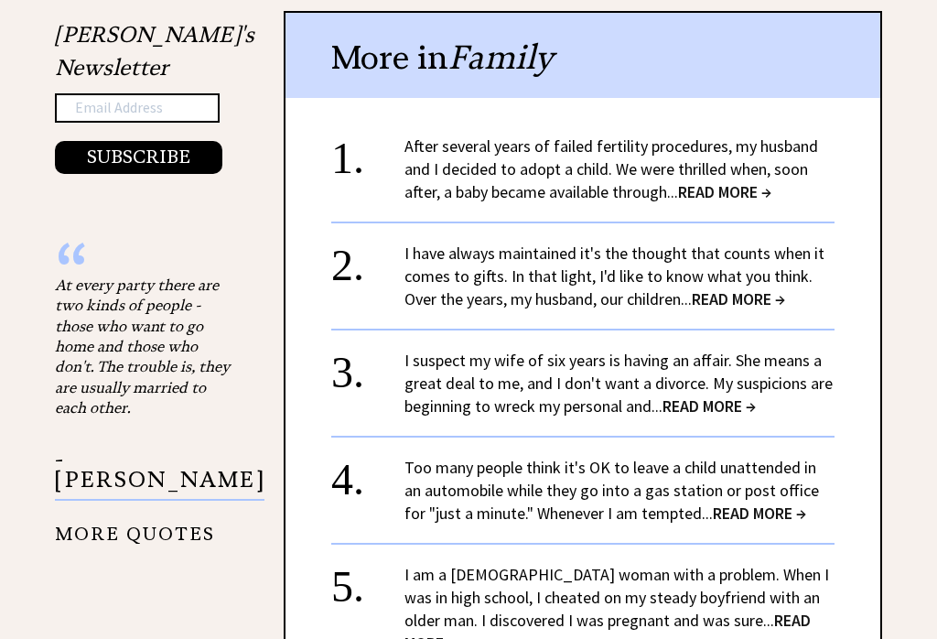
click at [729, 205] on center "+ View More" at bounding box center [582, 434] width 503 height 605
click at [717, 205] on center "+ View More" at bounding box center [582, 434] width 503 height 605
click at [697, 191] on span "READ MORE →" at bounding box center [724, 191] width 93 height 21
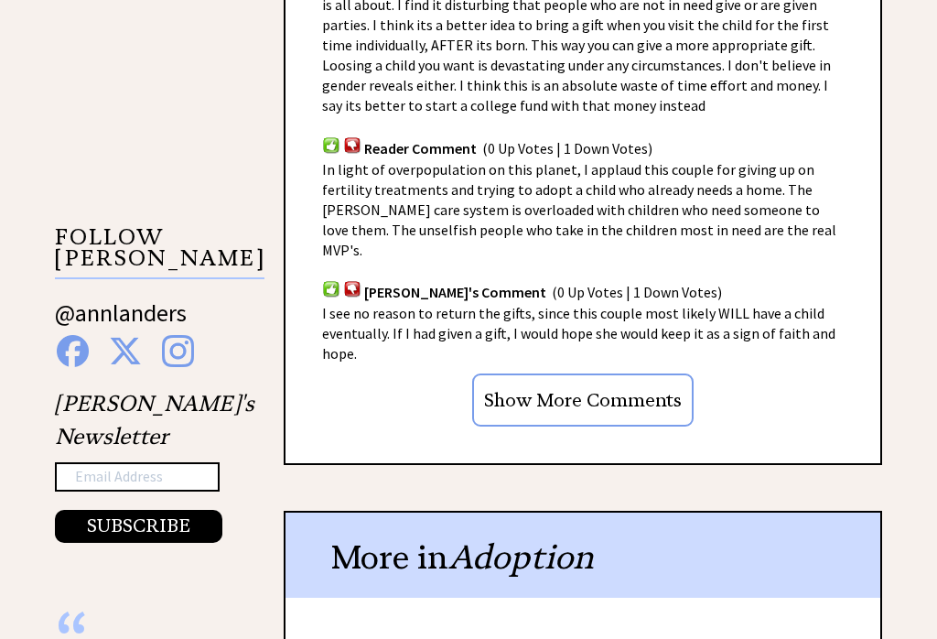
scroll to position [1558, 0]
click at [576, 373] on input "Show More Comments" at bounding box center [582, 399] width 221 height 53
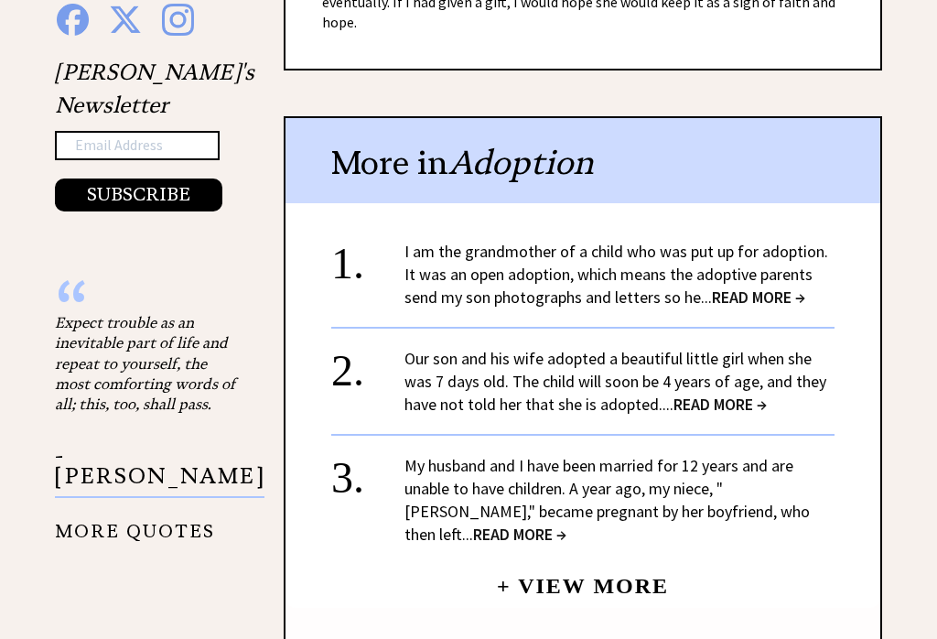
scroll to position [1893, 0]
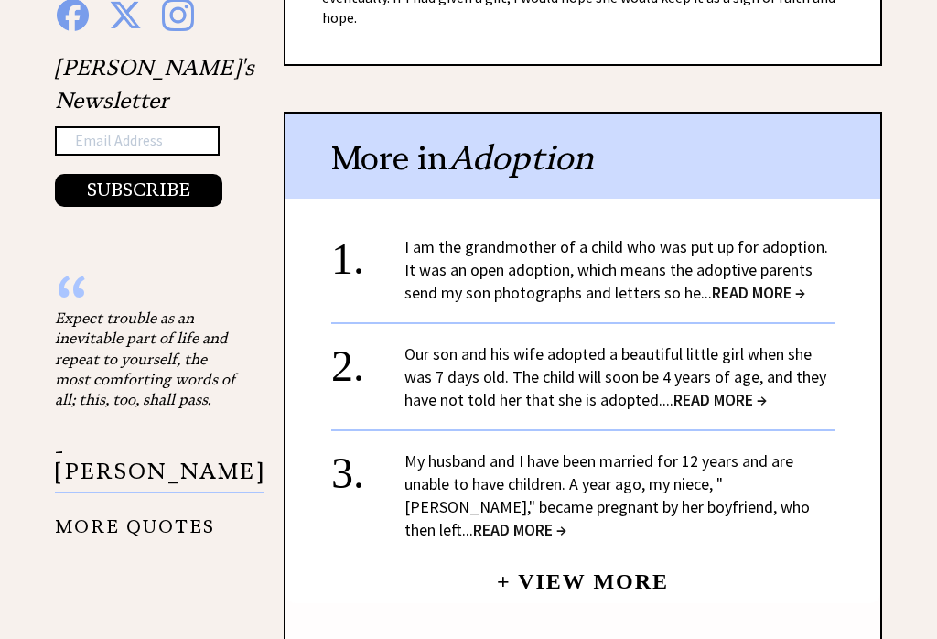
click at [748, 283] on span "READ MORE →" at bounding box center [758, 293] width 93 height 21
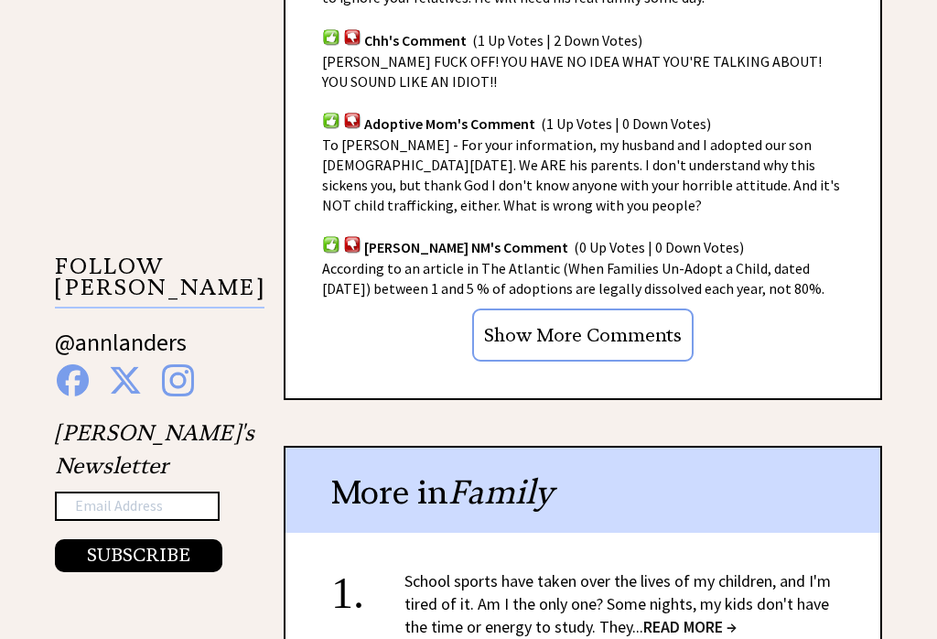
scroll to position [1528, 0]
click at [556, 308] on input "Show More Comments" at bounding box center [582, 334] width 221 height 53
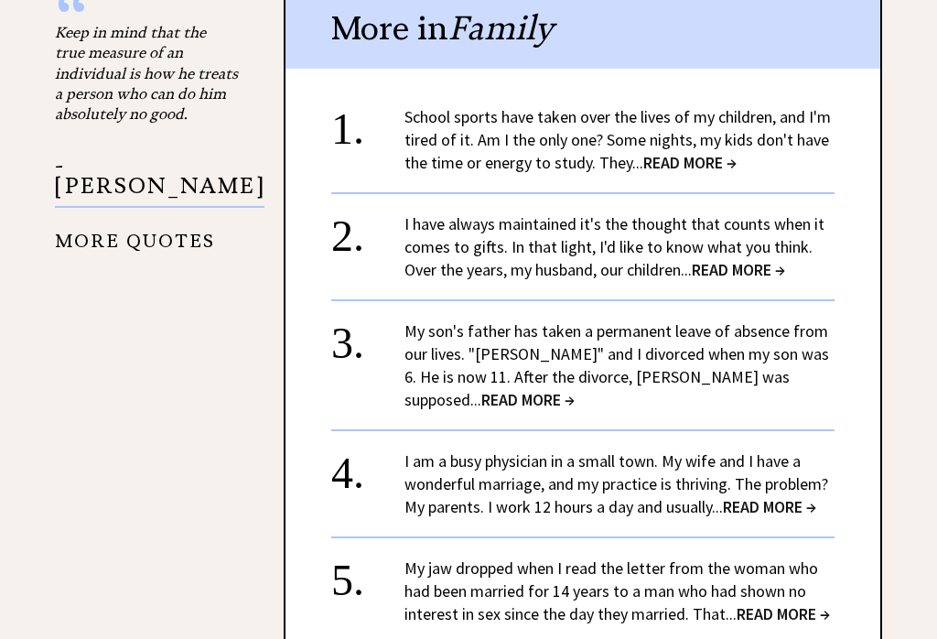
scroll to position [2181, 0]
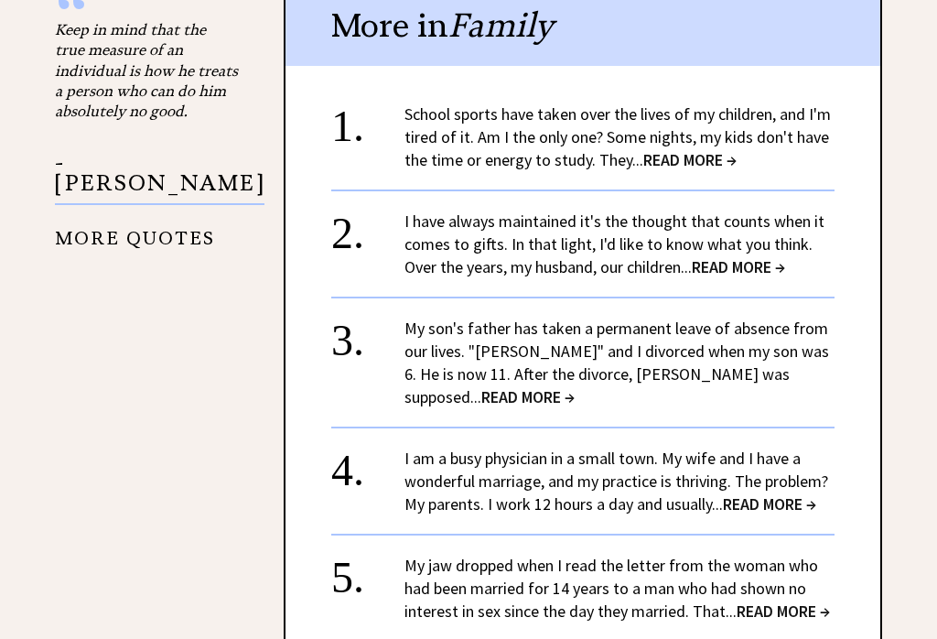
click at [747, 255] on center "+ View More" at bounding box center [582, 403] width 503 height 605
click at [727, 257] on span "READ MORE →" at bounding box center [738, 267] width 93 height 21
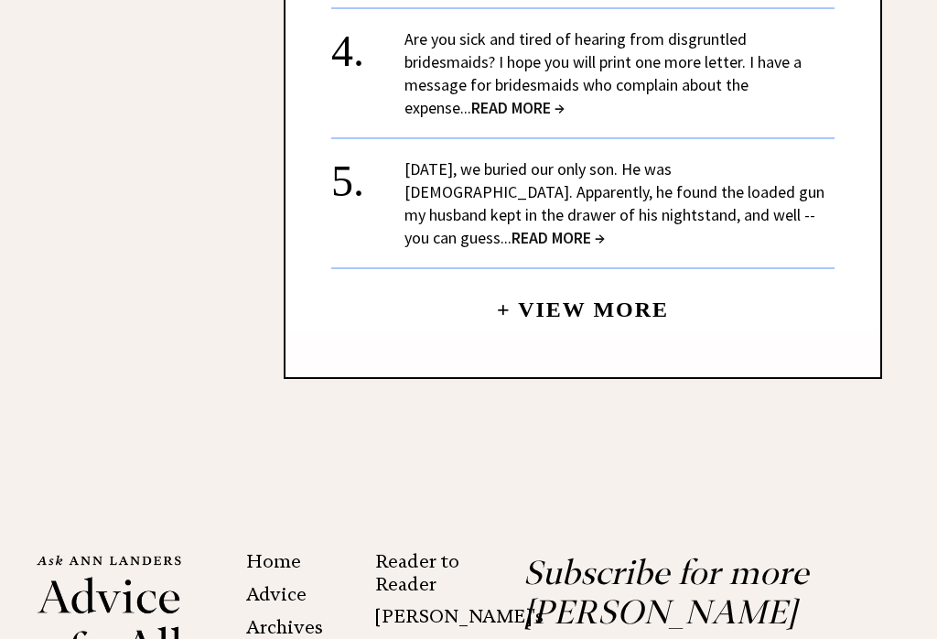
scroll to position [2862, 0]
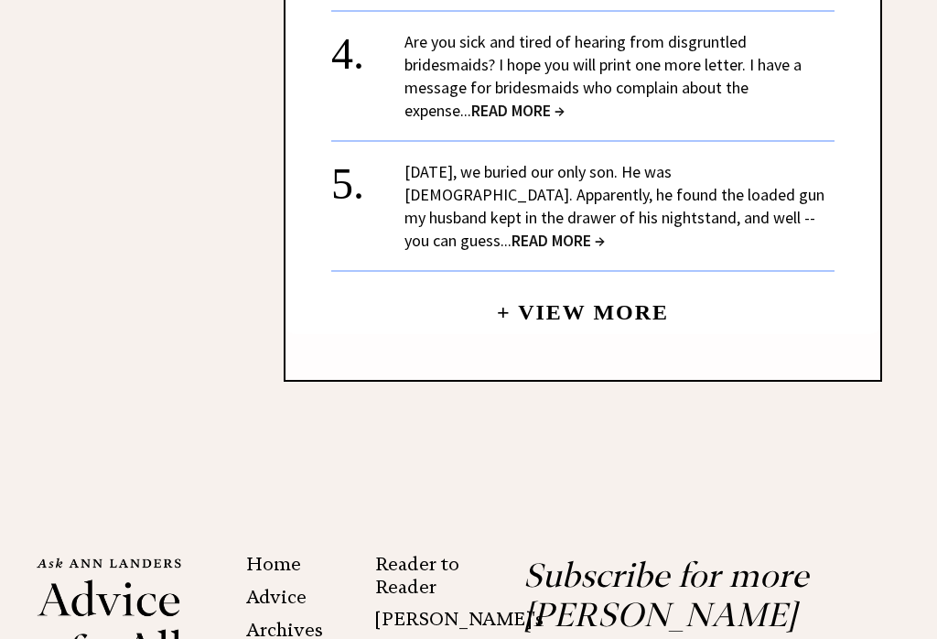
click at [471, 122] on span "READ MORE →" at bounding box center [517, 111] width 93 height 21
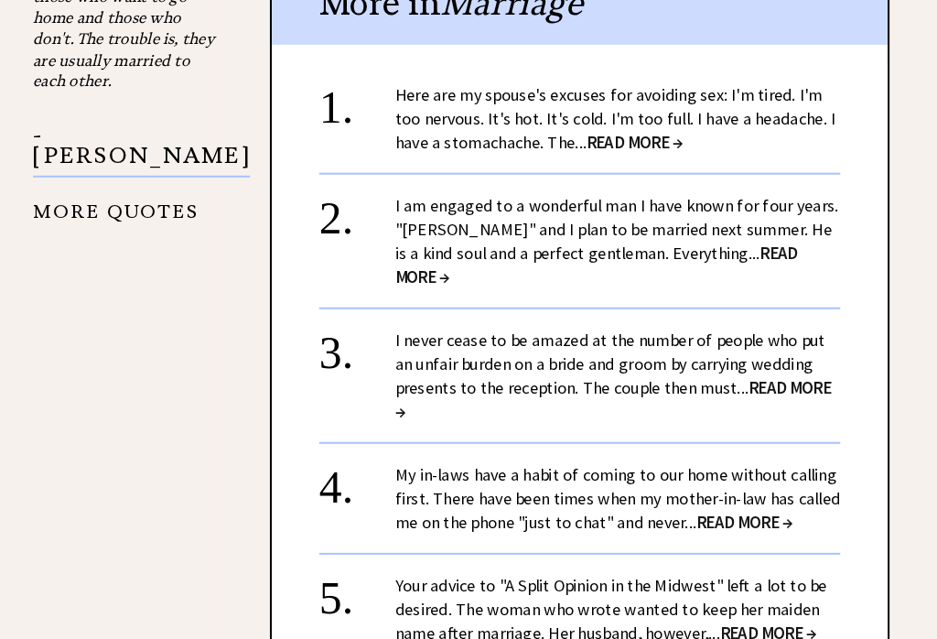
scroll to position [2259, 0]
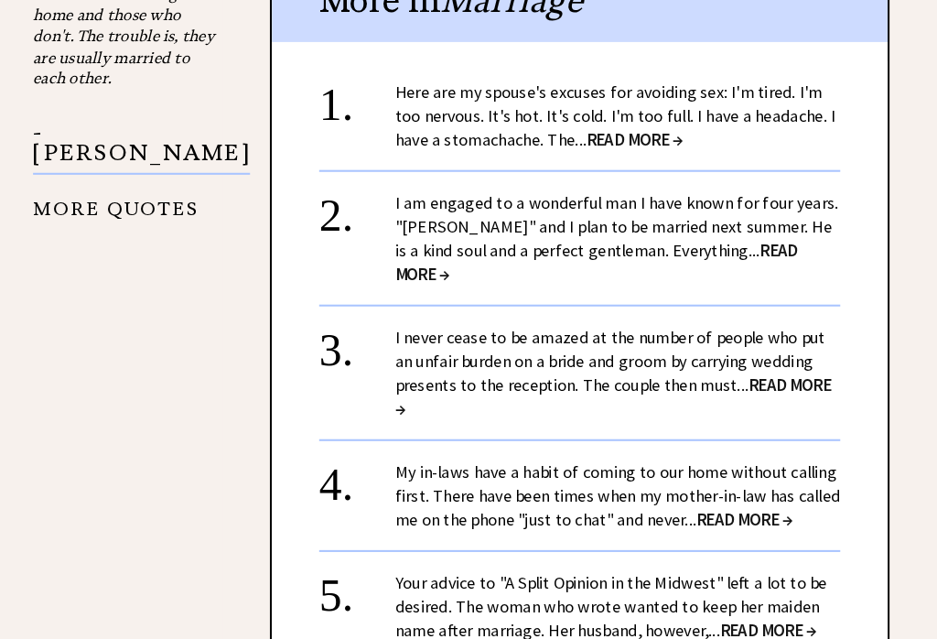
click at [589, 124] on span "READ MORE →" at bounding box center [635, 134] width 93 height 21
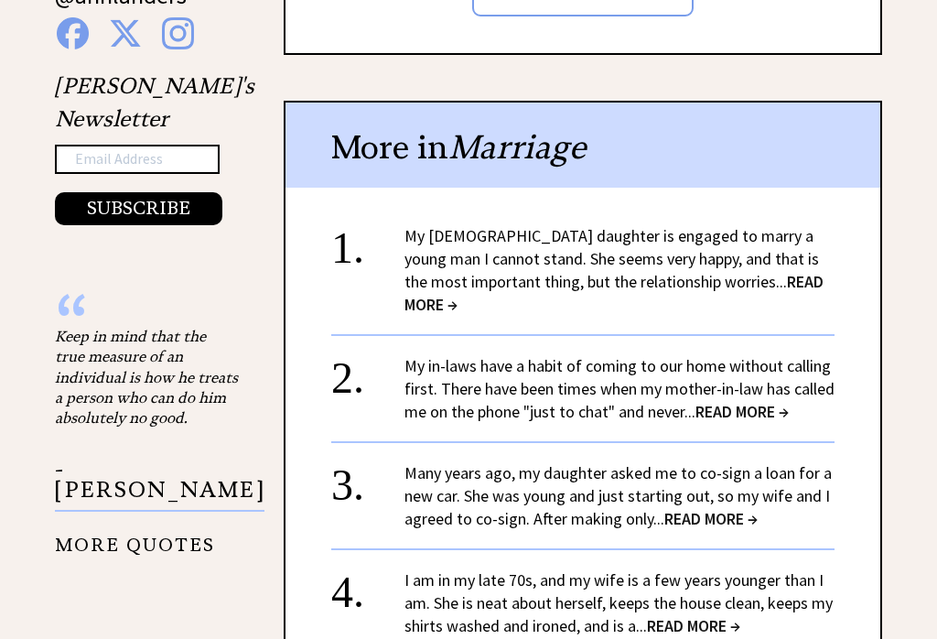
scroll to position [1694, 0]
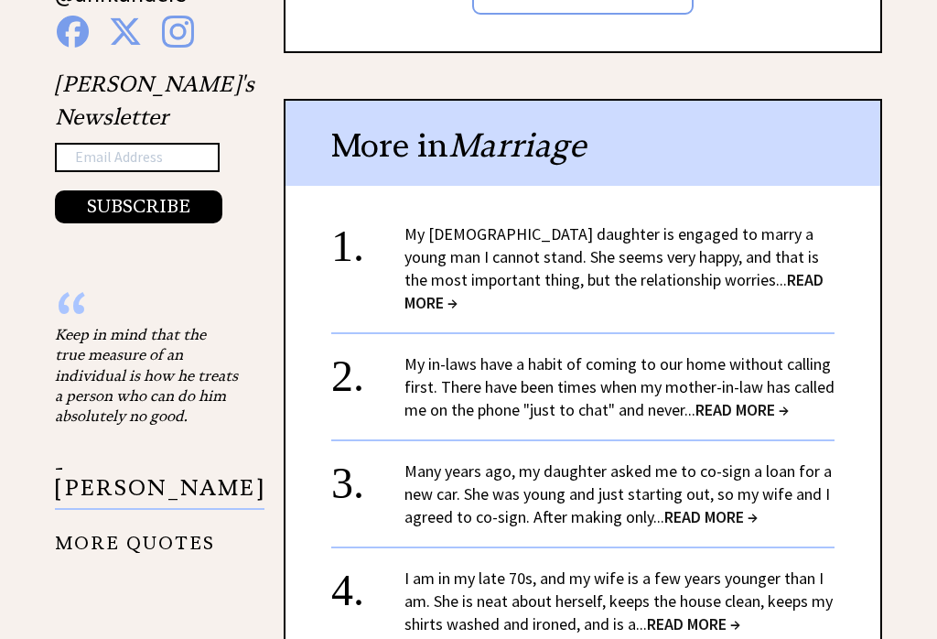
click at [751, 276] on span "READ MORE →" at bounding box center [614, 291] width 419 height 44
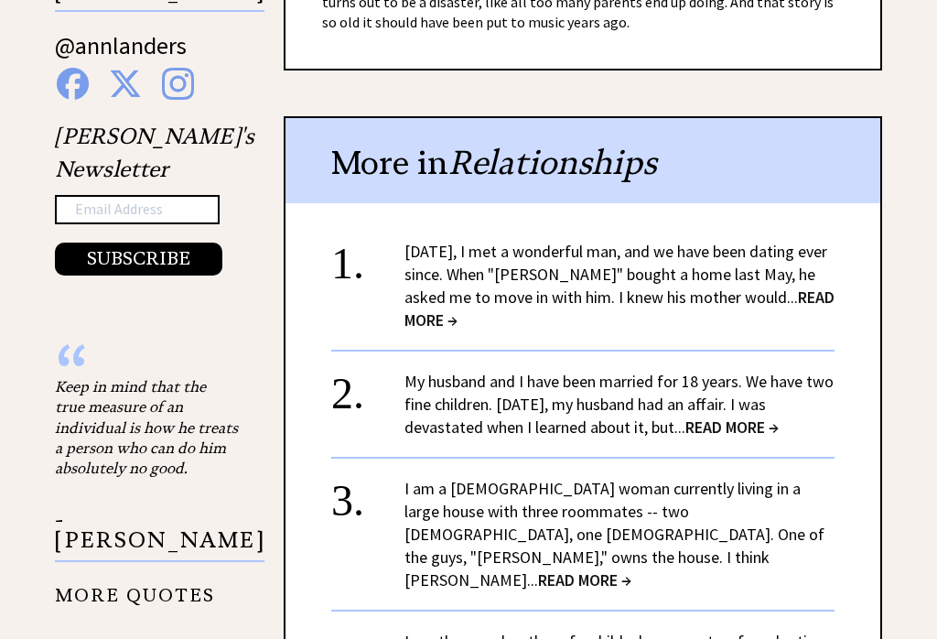
scroll to position [1825, 0]
click at [448, 286] on span "READ MORE →" at bounding box center [620, 308] width 430 height 44
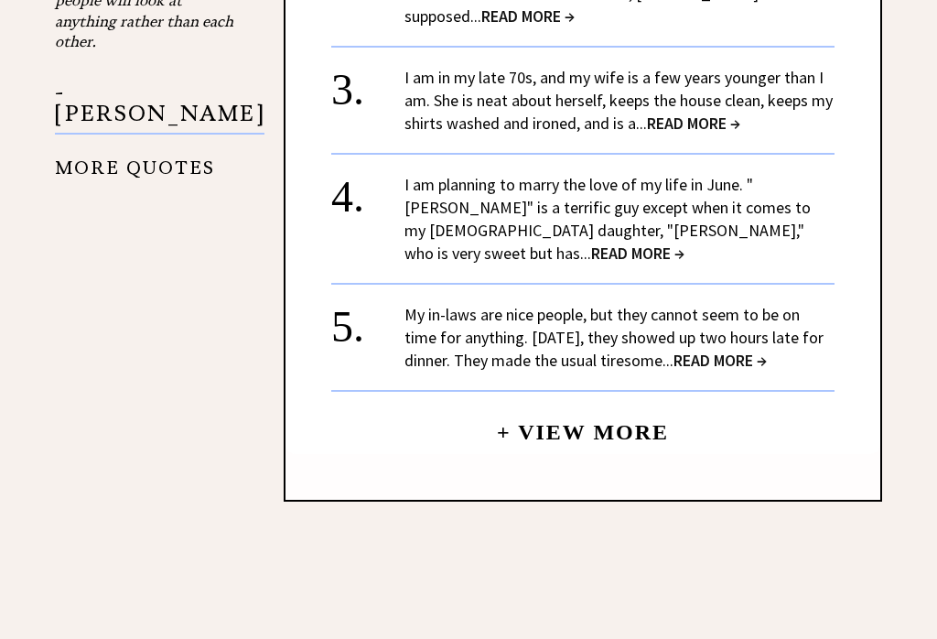
scroll to position [2049, 0]
click at [761, 349] on span "READ MORE →" at bounding box center [720, 359] width 93 height 21
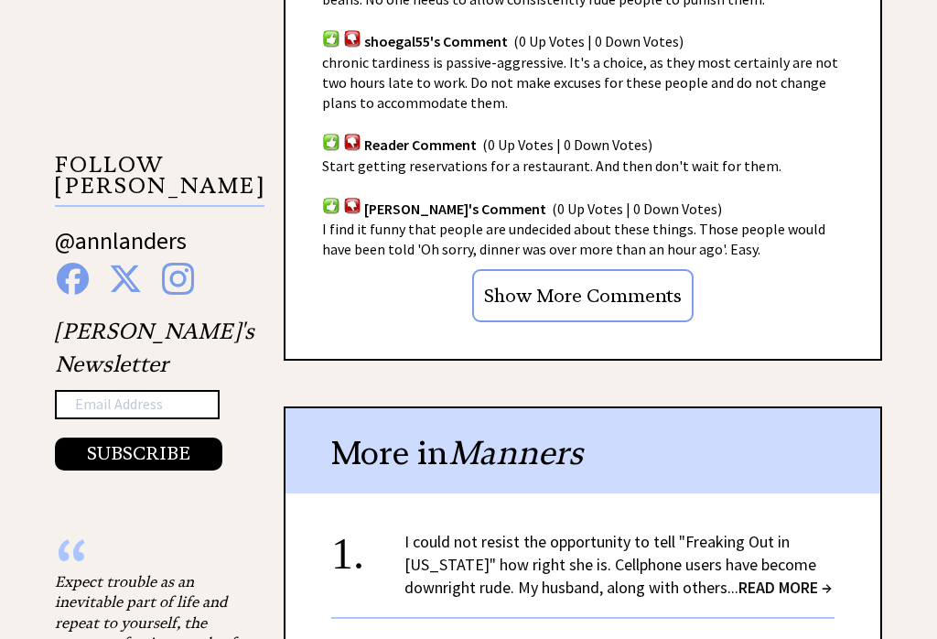
scroll to position [1448, 0]
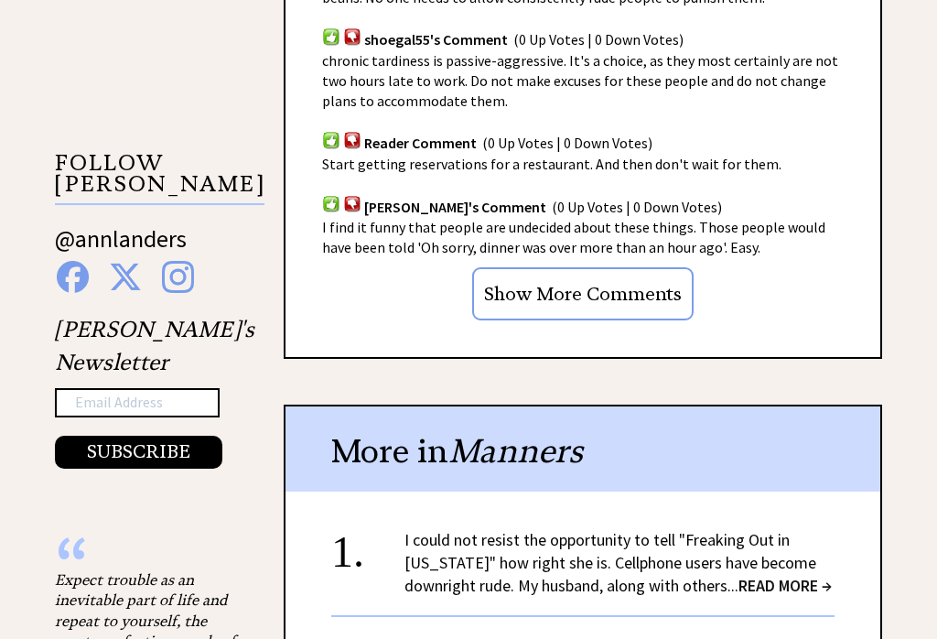
click at [570, 268] on input "Show More Comments" at bounding box center [582, 294] width 221 height 53
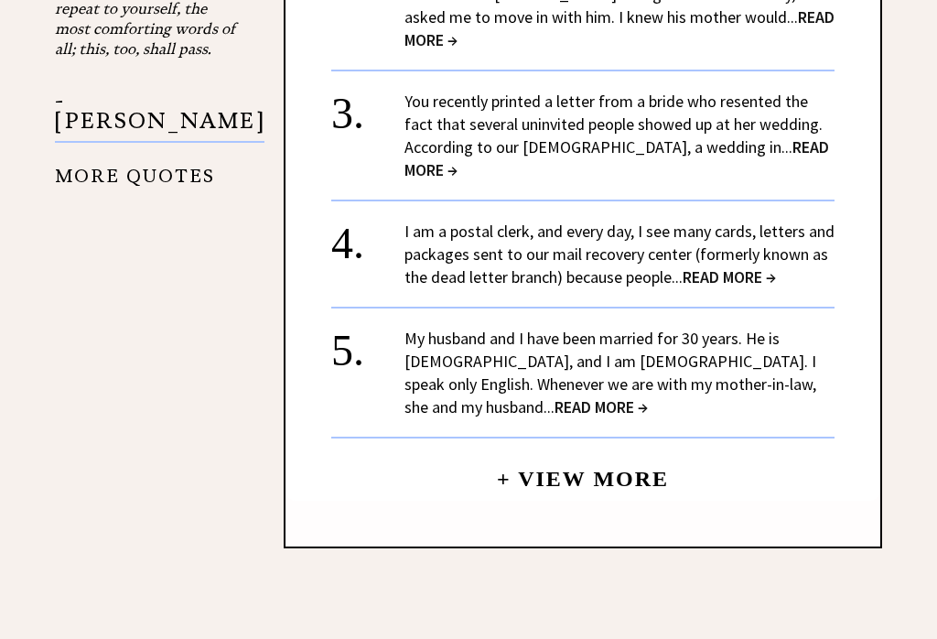
scroll to position [2062, 0]
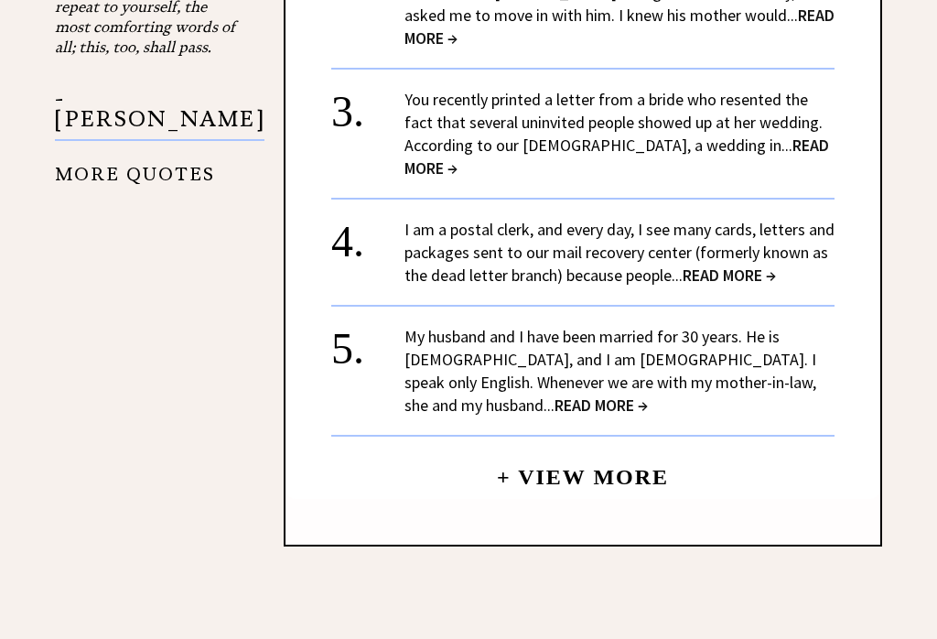
click at [712, 168] on center "+ View More" at bounding box center [582, 174] width 503 height 651
click at [712, 145] on span "READ MORE →" at bounding box center [617, 157] width 425 height 44
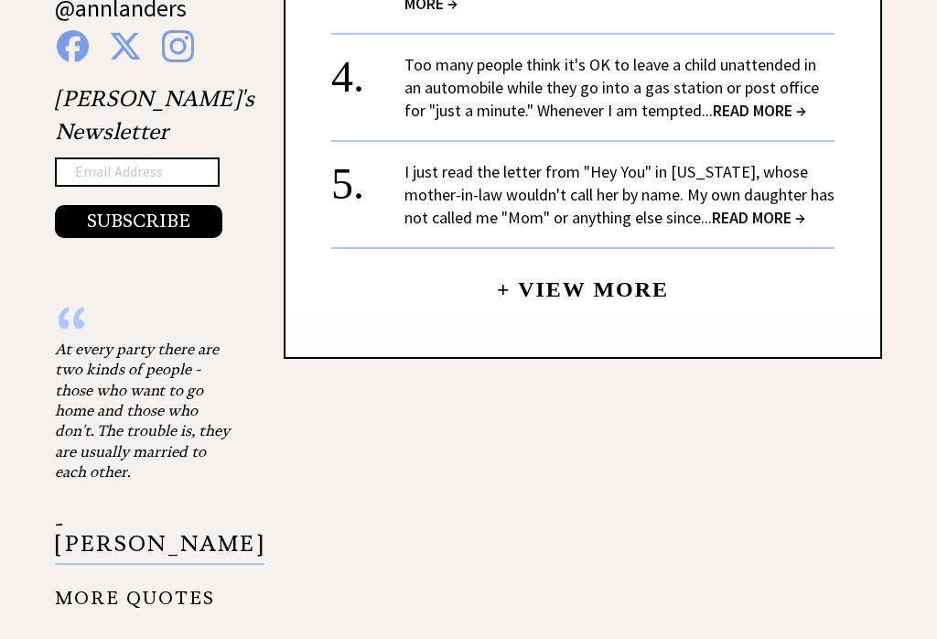
scroll to position [1862, 0]
click at [565, 262] on link "+ View More" at bounding box center [583, 281] width 172 height 39
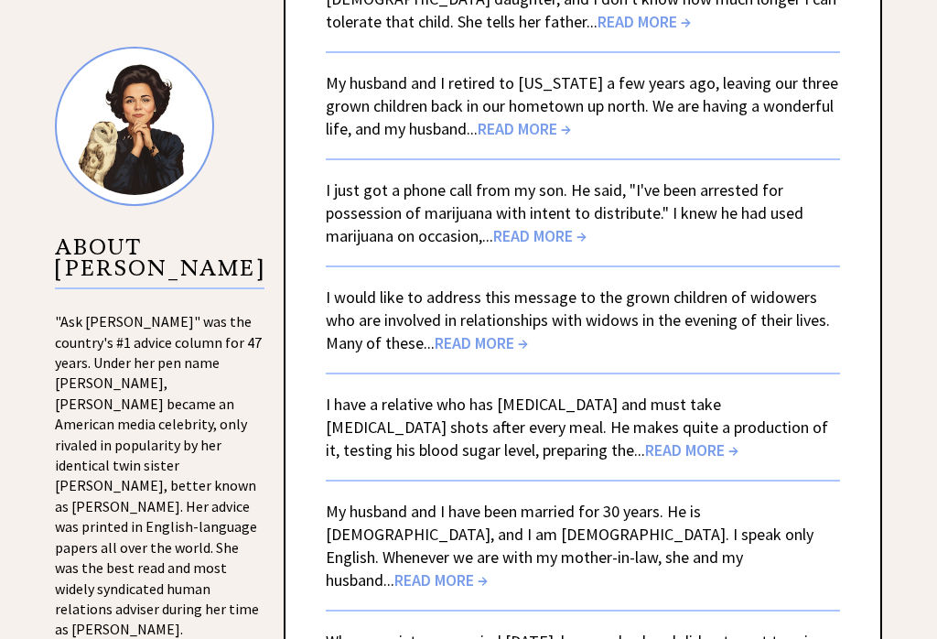
scroll to position [1707, 0]
click at [511, 128] on span "READ MORE →" at bounding box center [524, 128] width 93 height 21
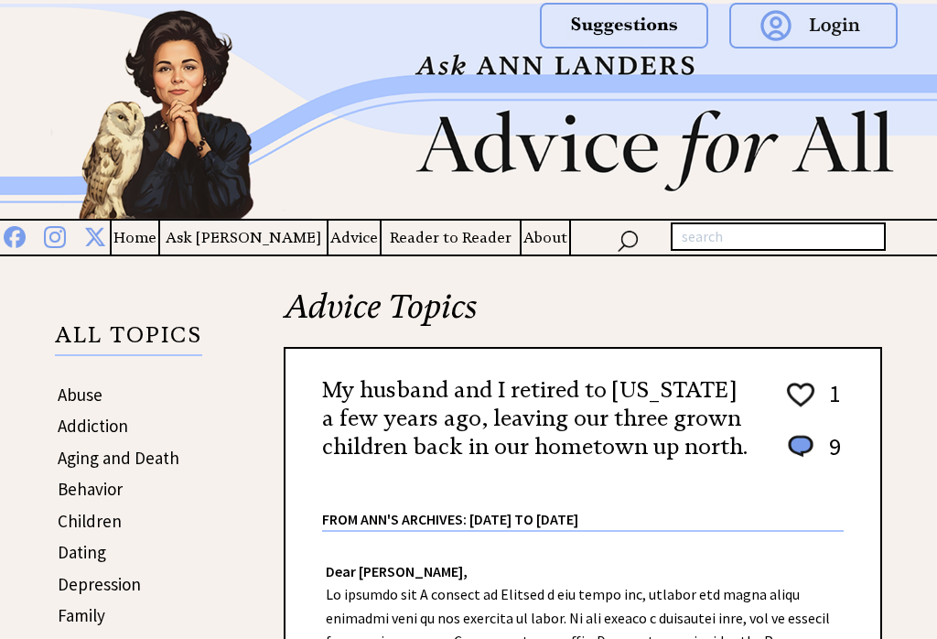
click at [182, 20] on div at bounding box center [468, 34] width 937 height 68
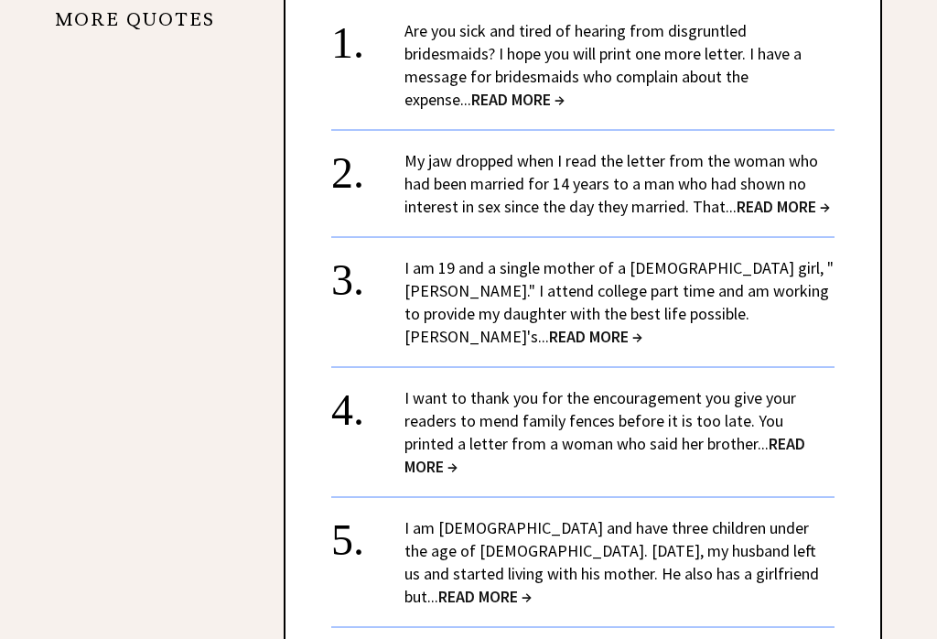
scroll to position [2348, 0]
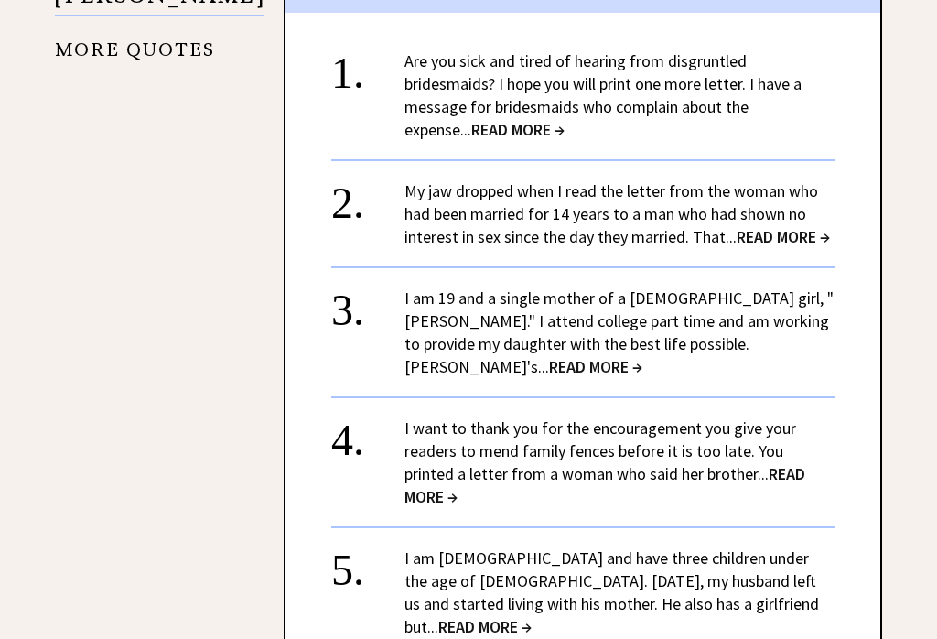
click at [791, 206] on div "My jaw dropped when I read the letter from the woman who had been married for 1…" at bounding box center [620, 214] width 430 height 69
click at [763, 227] on span "READ MORE →" at bounding box center [783, 237] width 93 height 21
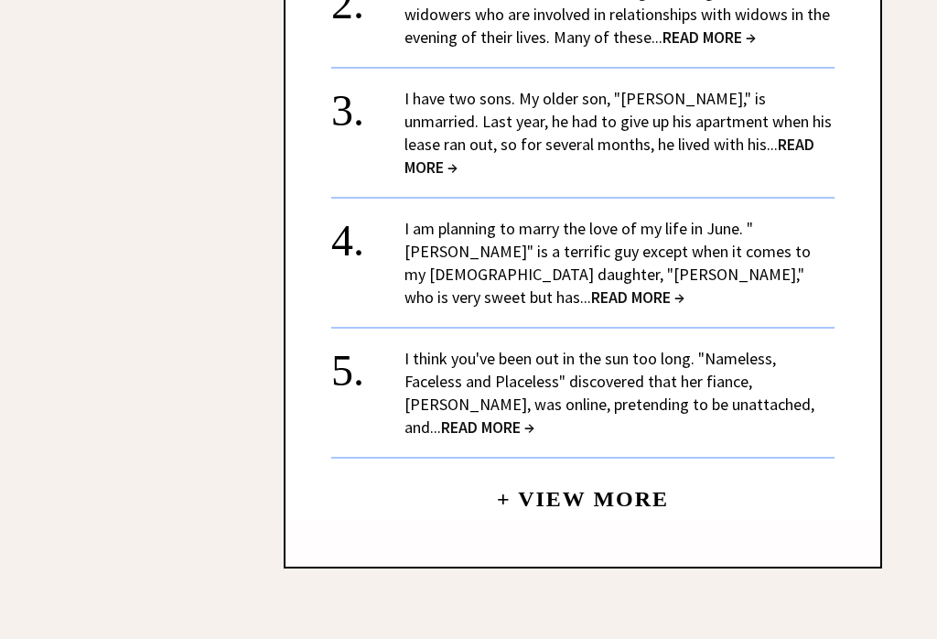
scroll to position [2521, 0]
click at [558, 471] on link "+ View More" at bounding box center [583, 490] width 172 height 39
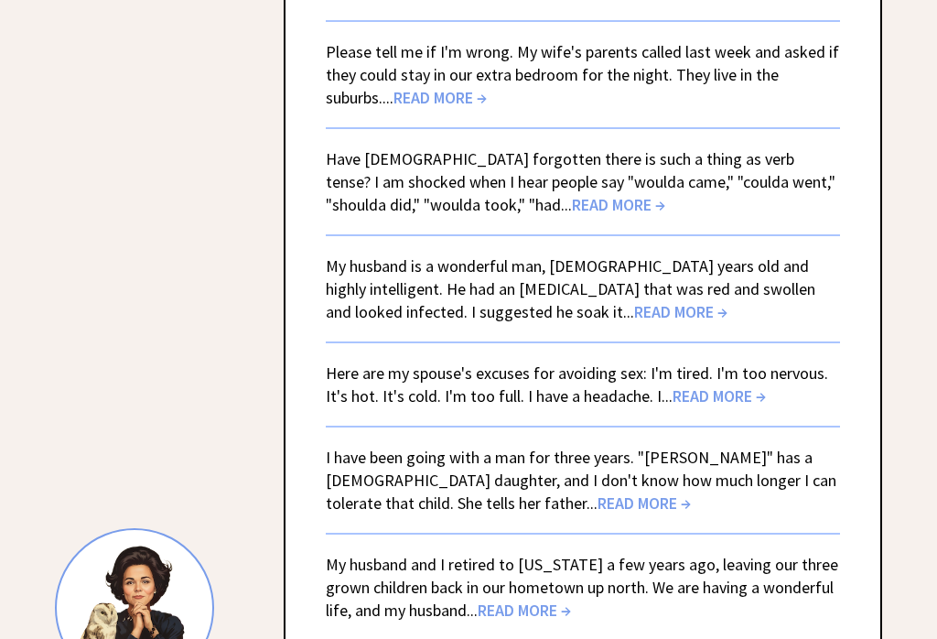
scroll to position [1225, 0]
click at [444, 134] on div "Have [DEMOGRAPHIC_DATA] forgotten there is such a thing as verb tense? I am sho…" at bounding box center [583, 171] width 514 height 89
click at [469, 140] on div "Have [DEMOGRAPHIC_DATA] forgotten there is such a thing as verb tense? I am sho…" at bounding box center [583, 171] width 514 height 89
click at [441, 108] on span "READ MORE →" at bounding box center [440, 97] width 93 height 21
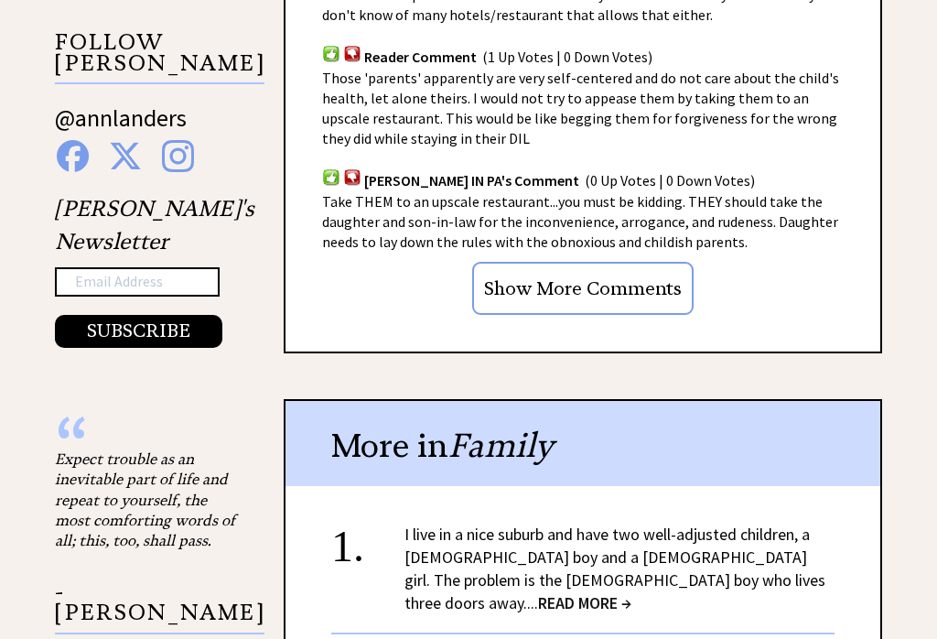
scroll to position [1756, 0]
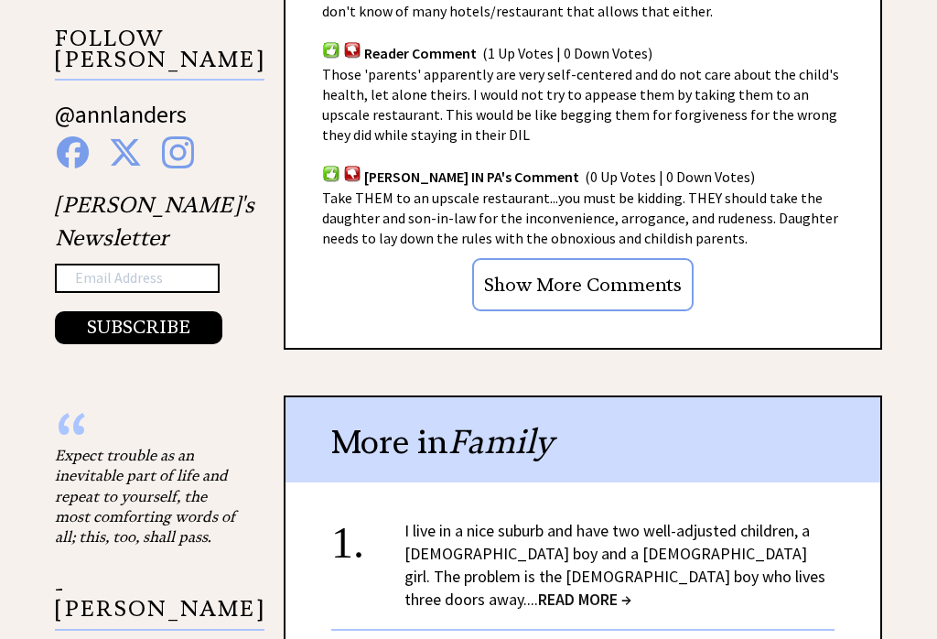
click at [577, 265] on input "Show More Comments" at bounding box center [582, 284] width 221 height 53
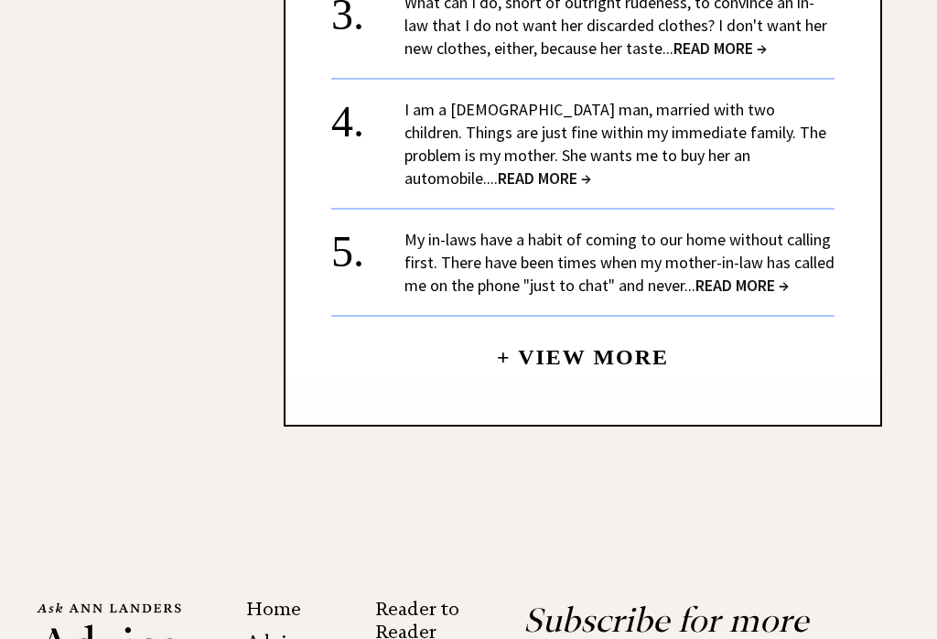
scroll to position [3736, 0]
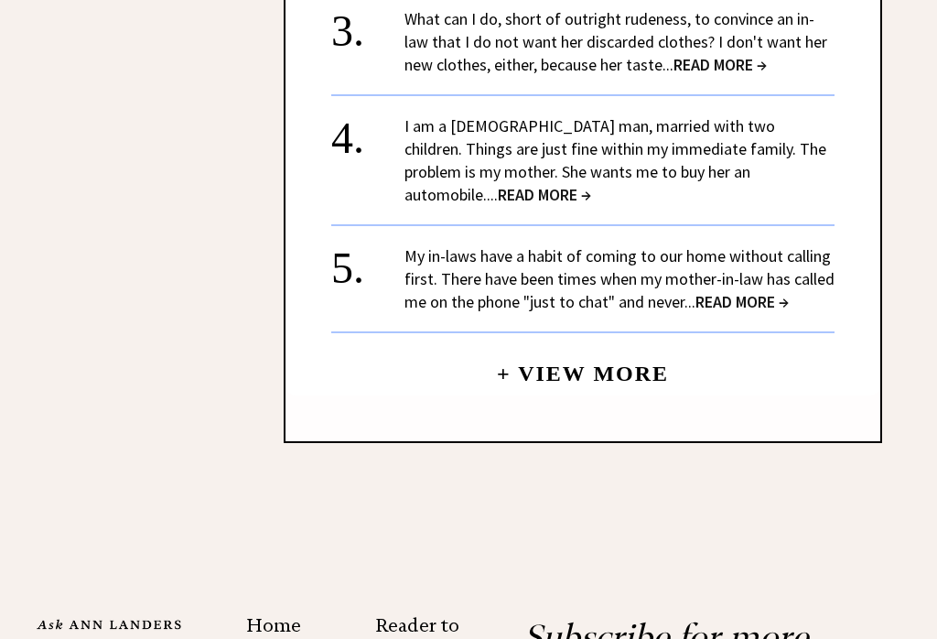
click at [550, 346] on link "+ View More" at bounding box center [583, 365] width 172 height 39
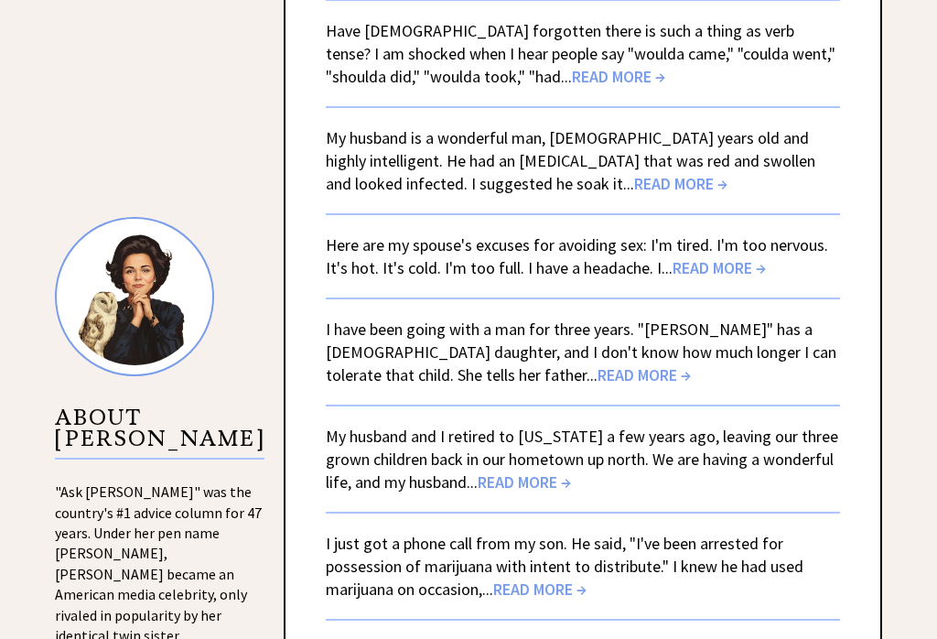
scroll to position [1363, 0]
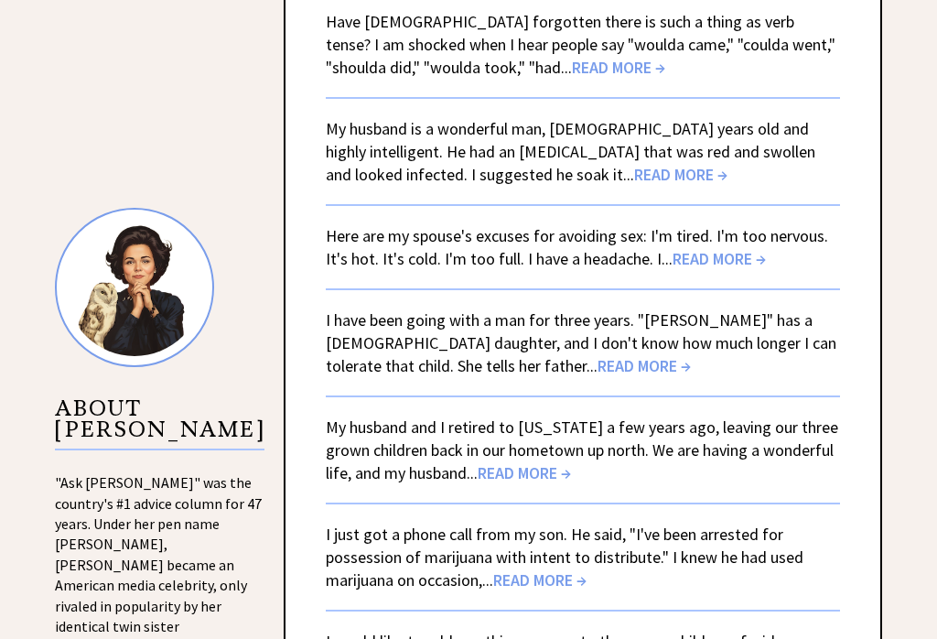
click at [634, 185] on span "READ MORE →" at bounding box center [680, 174] width 93 height 21
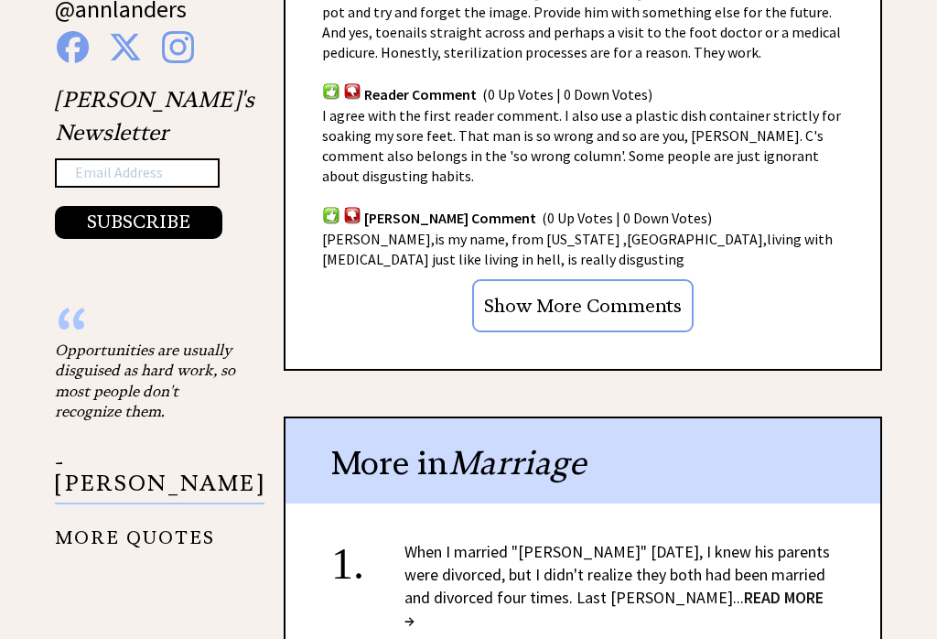
scroll to position [1684, 0]
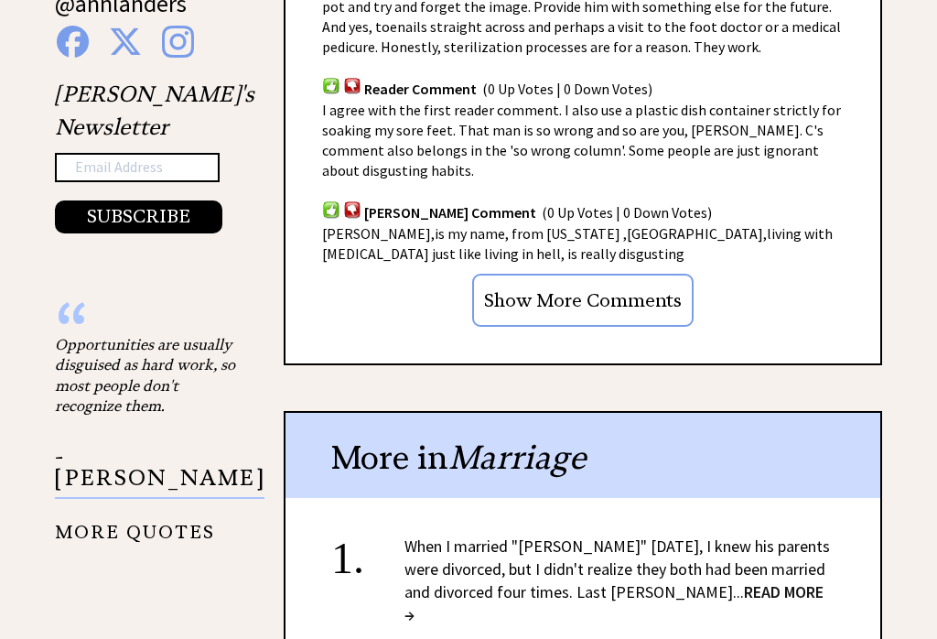
click at [550, 274] on input "Show More Comments" at bounding box center [582, 300] width 221 height 53
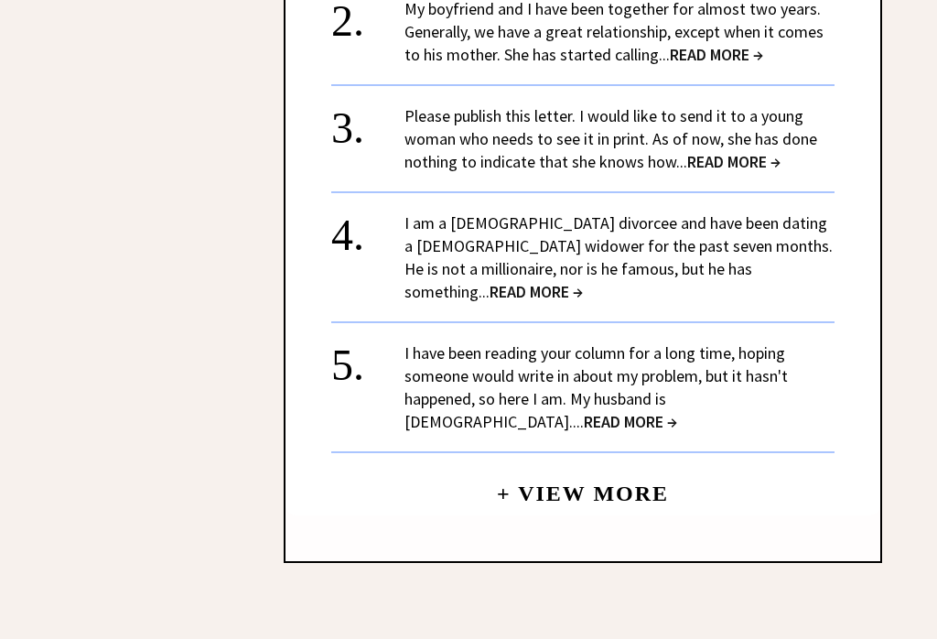
scroll to position [3115, 0]
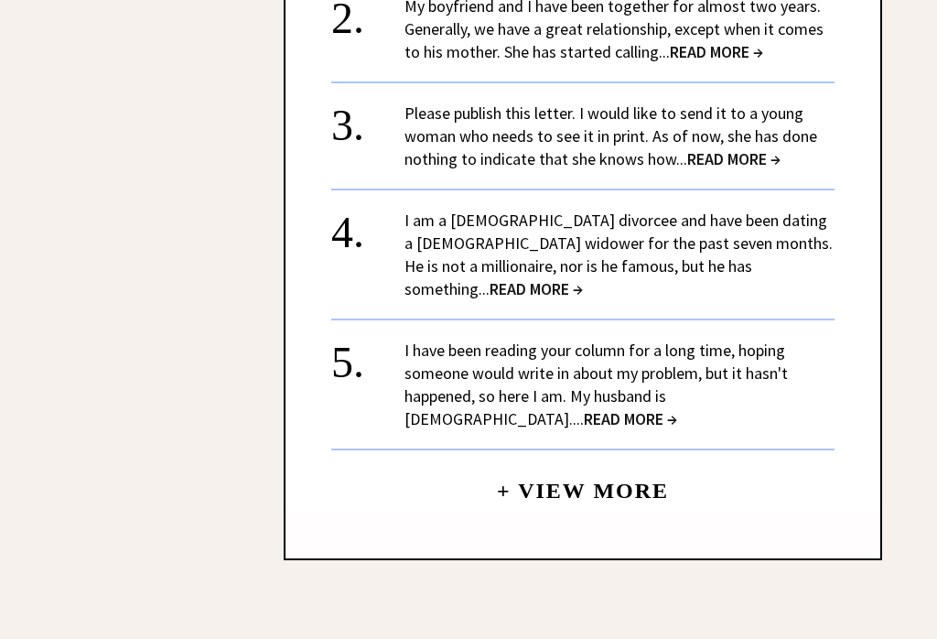
click at [596, 464] on link "+ View More" at bounding box center [583, 483] width 172 height 39
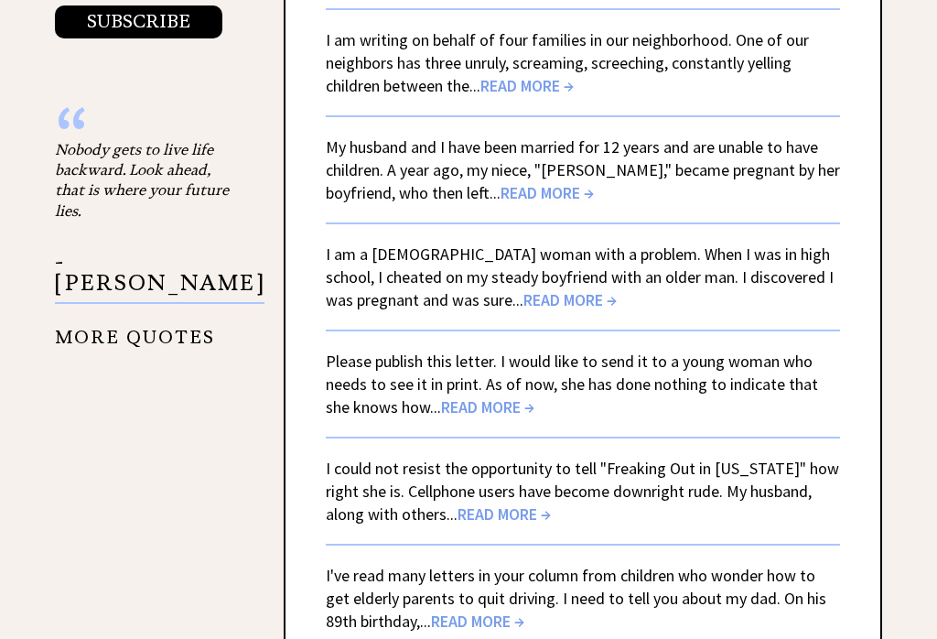
scroll to position [3165, 0]
